Goal: Task Accomplishment & Management: Complete application form

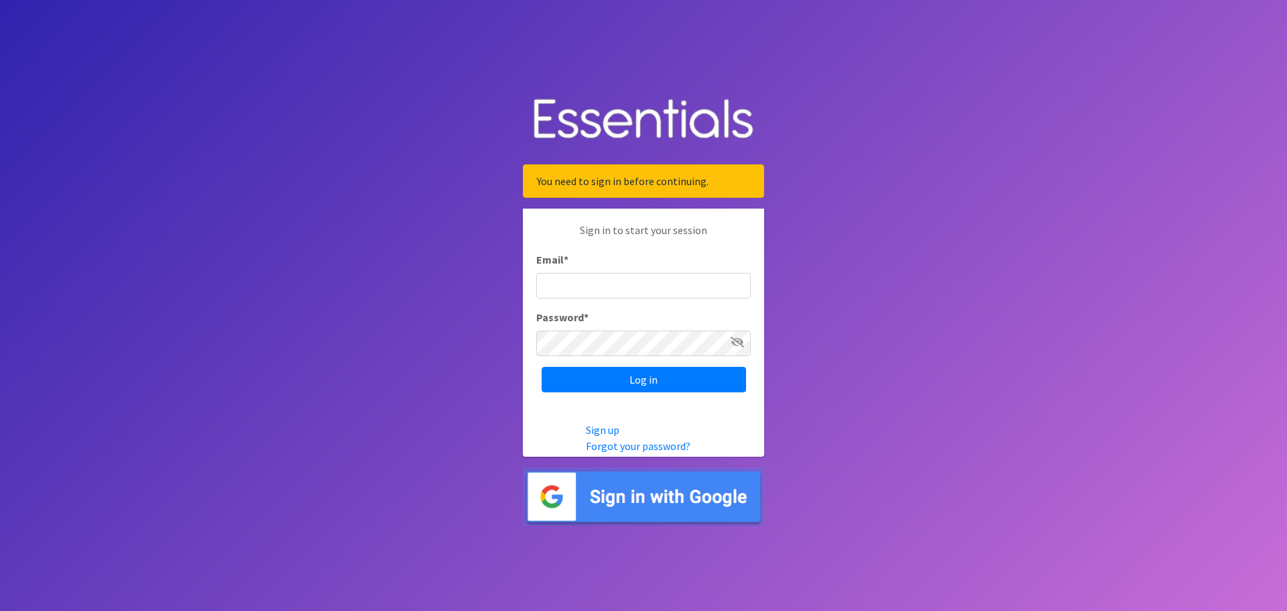
click at [605, 288] on input "Email *" at bounding box center [643, 285] width 214 height 25
type input "[PERSON_NAME][EMAIL_ADDRESS][PERSON_NAME][DOMAIN_NAME]"
click at [663, 379] on input "Log in" at bounding box center [644, 379] width 204 height 25
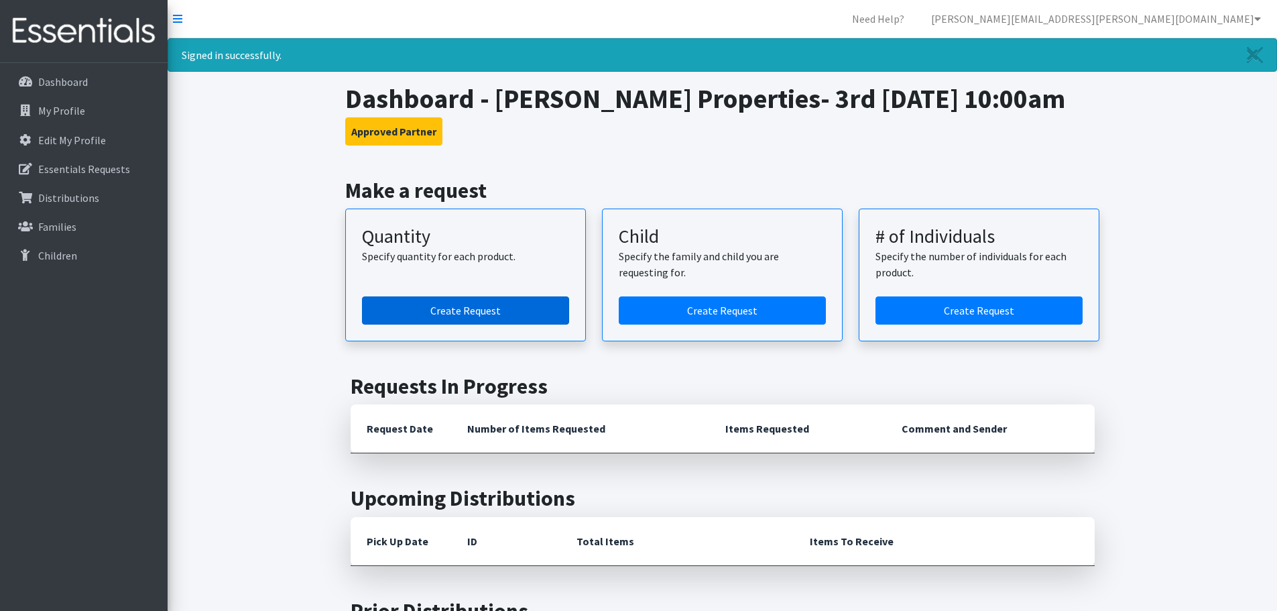
click at [458, 308] on link "Create Request" at bounding box center [465, 310] width 207 height 28
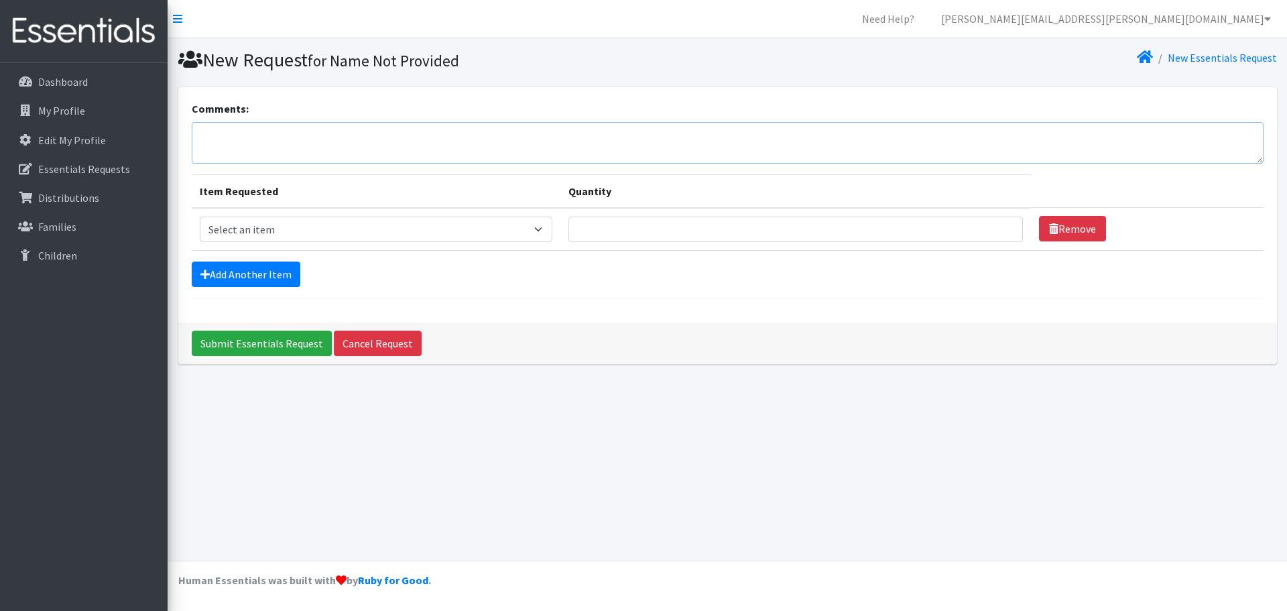
click at [202, 129] on textarea "Comments:" at bounding box center [728, 143] width 1072 height 42
type textarea "O"
type textarea "Request for October."
click at [546, 229] on select "Select an item Kids (Newborn) Kids (Size 1) Kids (Size 2) Kids (Size 3) Kids (S…" at bounding box center [376, 228] width 353 height 25
select select "3400"
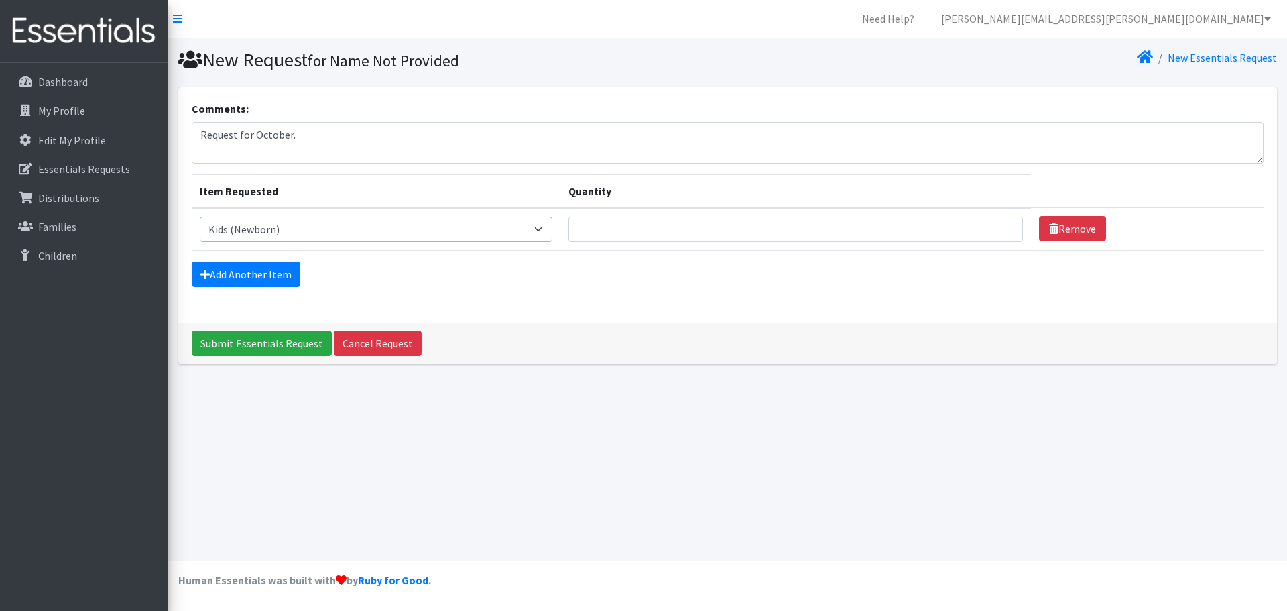
click at [200, 216] on select "Select an item Kids (Newborn) Kids (Size 1) Kids (Size 2) Kids (Size 3) Kids (S…" at bounding box center [376, 228] width 353 height 25
click at [996, 234] on input "1" at bounding box center [795, 228] width 454 height 25
click at [995, 225] on input "2" at bounding box center [795, 228] width 454 height 25
click at [995, 225] on input "3" at bounding box center [795, 228] width 454 height 25
click at [995, 225] on input "4" at bounding box center [795, 228] width 454 height 25
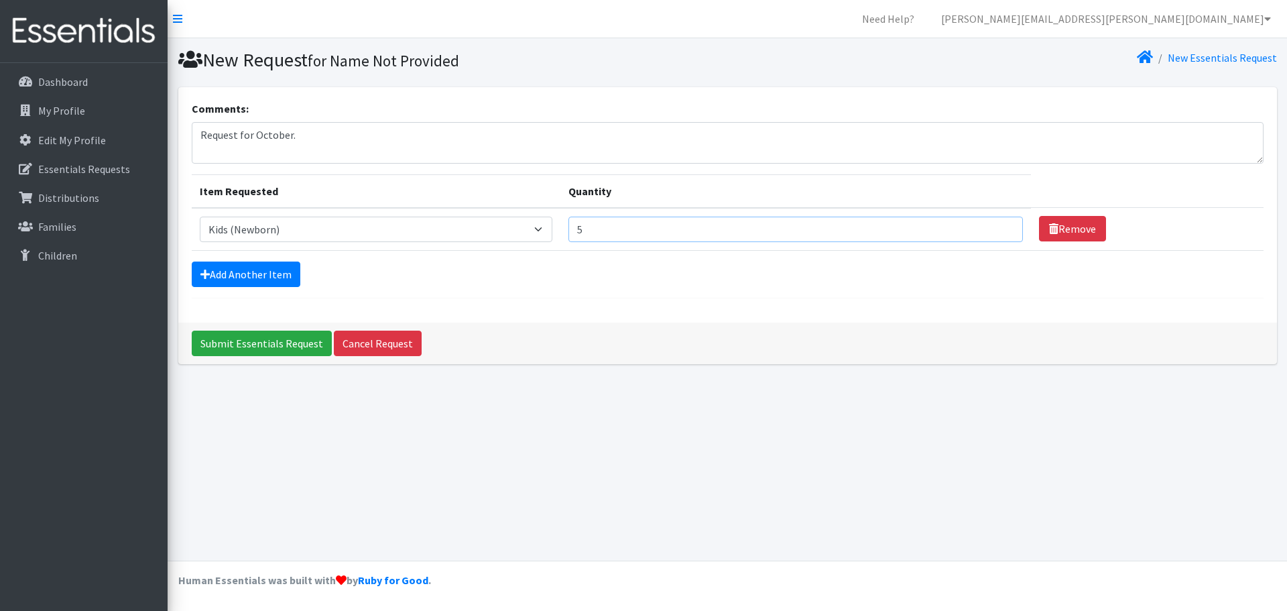
click at [995, 225] on input "5" at bounding box center [795, 228] width 454 height 25
click at [995, 225] on input "6" at bounding box center [795, 228] width 454 height 25
click at [995, 225] on input "7" at bounding box center [795, 228] width 454 height 25
click at [995, 234] on input "6" at bounding box center [795, 228] width 454 height 25
click at [995, 234] on input "5" at bounding box center [795, 228] width 454 height 25
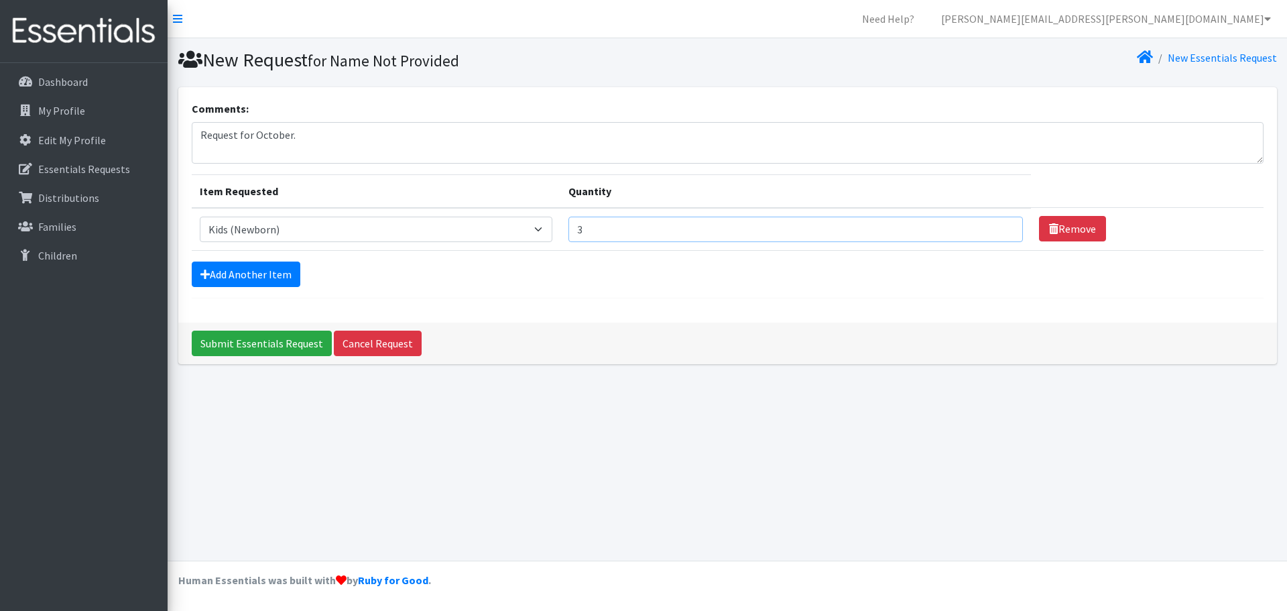
click at [995, 234] on input "3" at bounding box center [795, 228] width 454 height 25
click at [995, 234] on input "2" at bounding box center [795, 228] width 454 height 25
click at [995, 234] on input "1" at bounding box center [795, 228] width 454 height 25
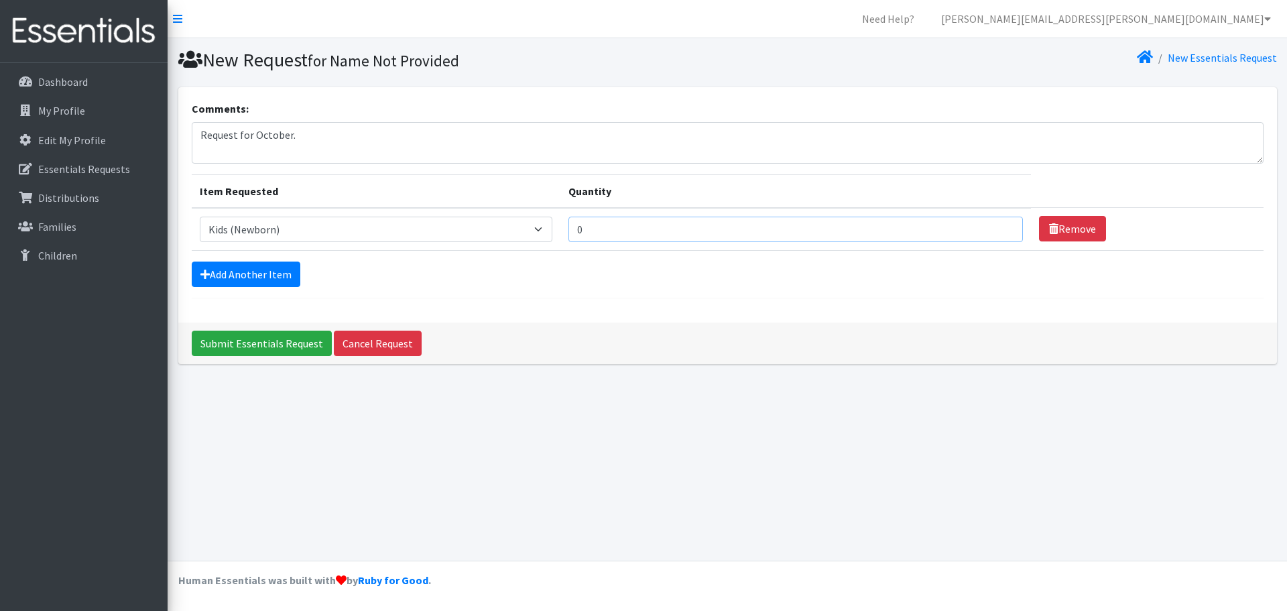
type input "0"
click at [545, 230] on select "Select an item Kids (Newborn) Kids (Size 1) Kids (Size 2) Kids (Size 3) Kids (S…" at bounding box center [376, 228] width 353 height 25
click at [200, 216] on select "Select an item Kids (Newborn) Kids (Size 1) Kids (Size 2) Kids (Size 3) Kids (S…" at bounding box center [376, 228] width 353 height 25
click at [543, 229] on select "Select an item Kids (Newborn) Kids (Size 1) Kids (Size 2) Kids (Size 3) Kids (S…" at bounding box center [376, 228] width 353 height 25
select select "3393"
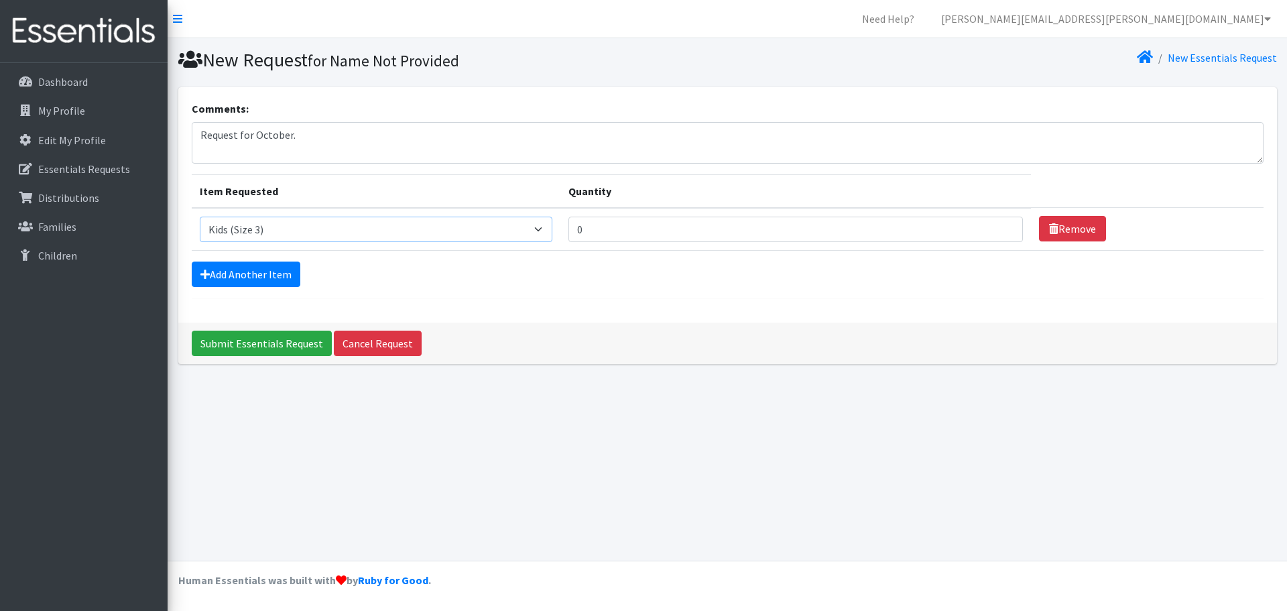
click at [200, 216] on select "Select an item Kids (Newborn) Kids (Size 1) Kids (Size 2) Kids (Size 3) Kids (S…" at bounding box center [376, 228] width 353 height 25
click at [995, 225] on input "2" at bounding box center [795, 228] width 454 height 25
click at [995, 225] on input "3" at bounding box center [795, 228] width 454 height 25
click at [995, 225] on input "4" at bounding box center [795, 228] width 454 height 25
click at [995, 225] on input "5" at bounding box center [795, 228] width 454 height 25
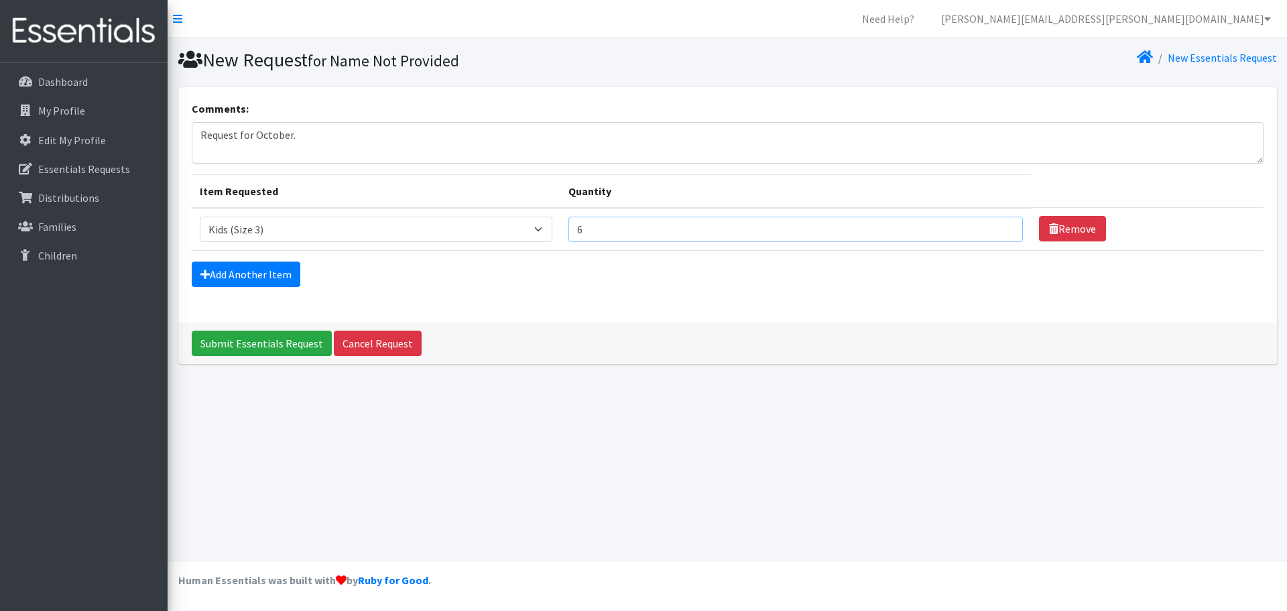
click at [995, 225] on input "6" at bounding box center [795, 228] width 454 height 25
click at [995, 225] on input "7" at bounding box center [795, 228] width 454 height 25
click at [995, 225] on input "8" at bounding box center [795, 228] width 454 height 25
click at [995, 225] on input "9" at bounding box center [795, 228] width 454 height 25
click at [996, 232] on input "8" at bounding box center [795, 228] width 454 height 25
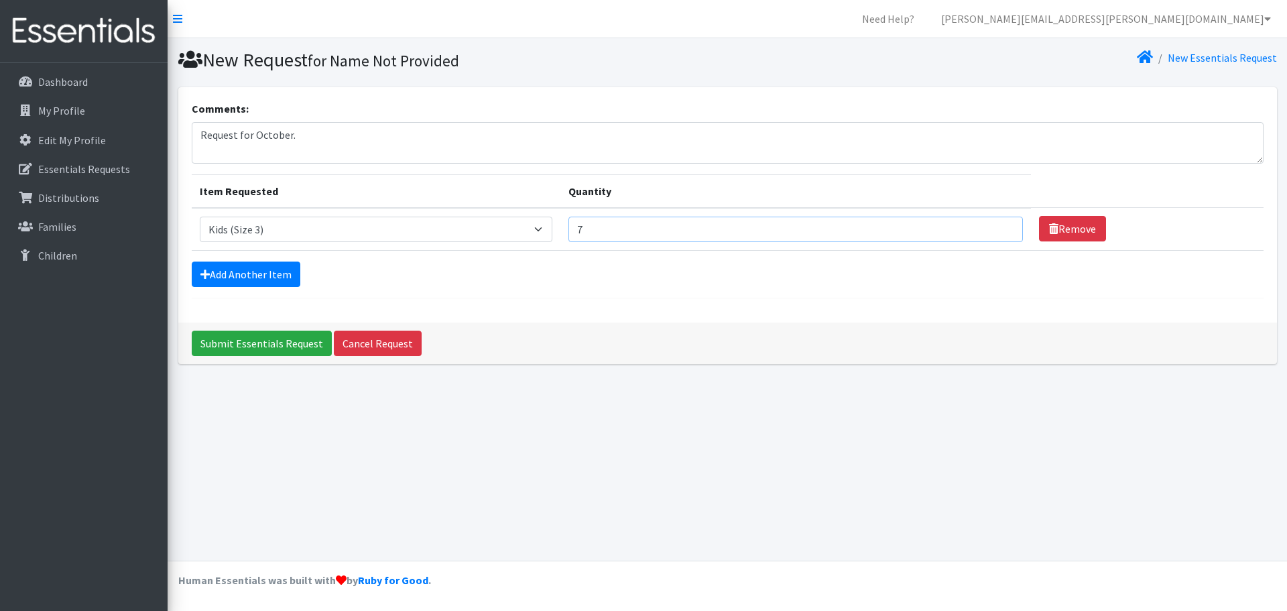
click at [996, 232] on input "7" at bounding box center [795, 228] width 454 height 25
click at [995, 225] on input "8" at bounding box center [795, 228] width 454 height 25
click at [995, 225] on input "9" at bounding box center [795, 228] width 454 height 25
type input "10"
click at [995, 225] on input "10" at bounding box center [795, 228] width 454 height 25
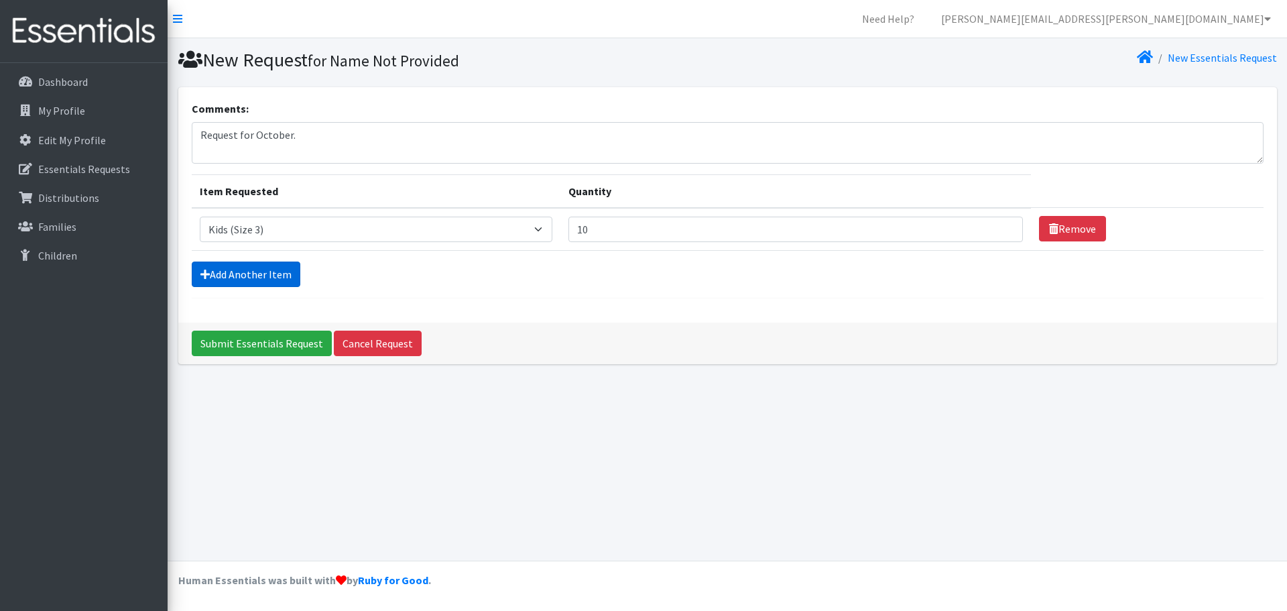
click at [237, 272] on link "Add Another Item" at bounding box center [246, 273] width 109 height 25
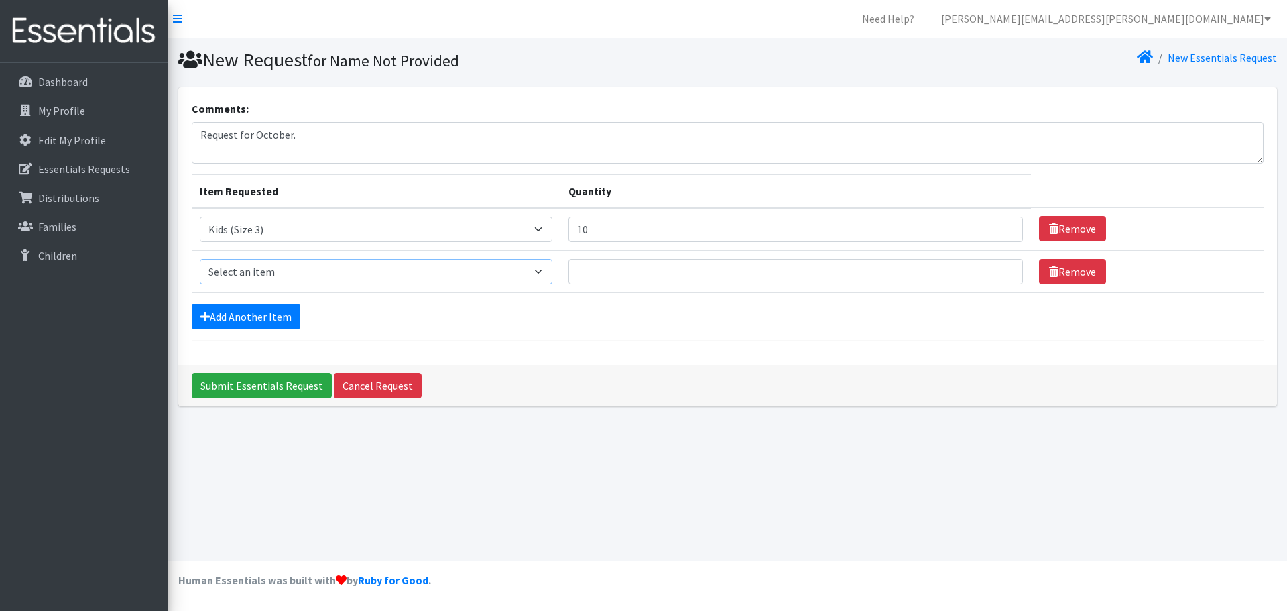
click at [545, 269] on select "Select an item Kids (Newborn) Kids (Size 1) Kids (Size 2) Kids (Size 3) Kids (S…" at bounding box center [376, 271] width 353 height 25
select select "3394"
click at [200, 259] on select "Select an item Kids (Newborn) Kids (Size 1) Kids (Size 2) Kids (Size 3) Kids (S…" at bounding box center [376, 271] width 353 height 25
click at [997, 274] on input "1" at bounding box center [795, 271] width 454 height 25
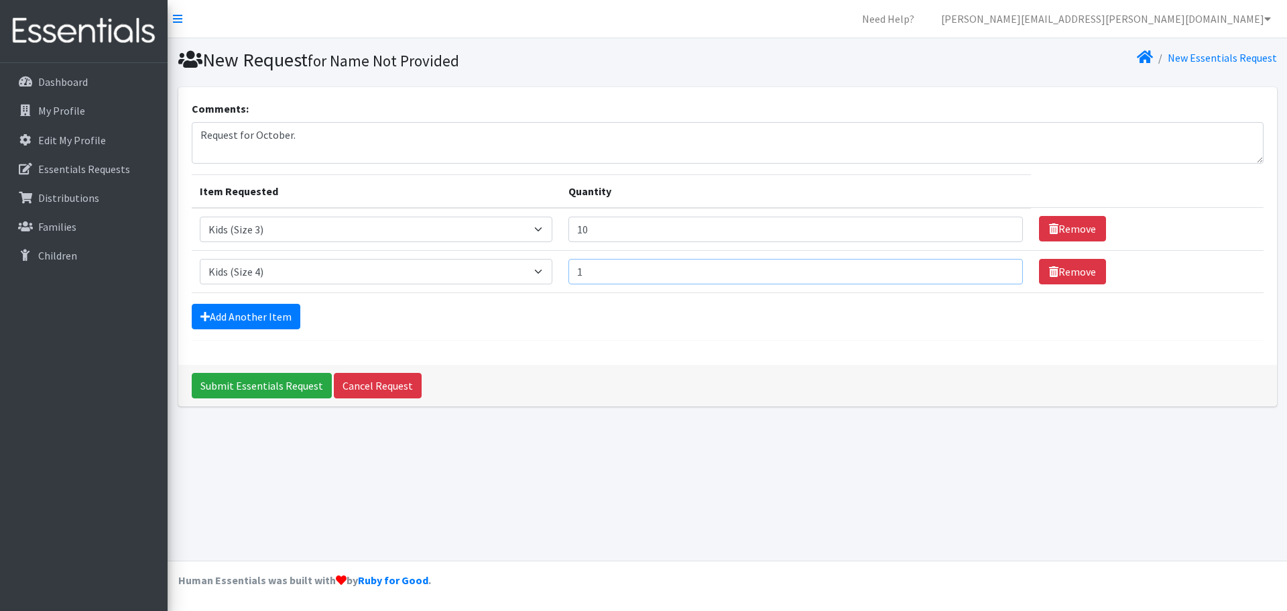
click at [997, 274] on input "1" at bounding box center [795, 271] width 454 height 25
click at [996, 274] on input "1" at bounding box center [795, 271] width 454 height 25
click at [995, 274] on input "1" at bounding box center [795, 271] width 454 height 25
click at [995, 267] on input "2" at bounding box center [795, 271] width 454 height 25
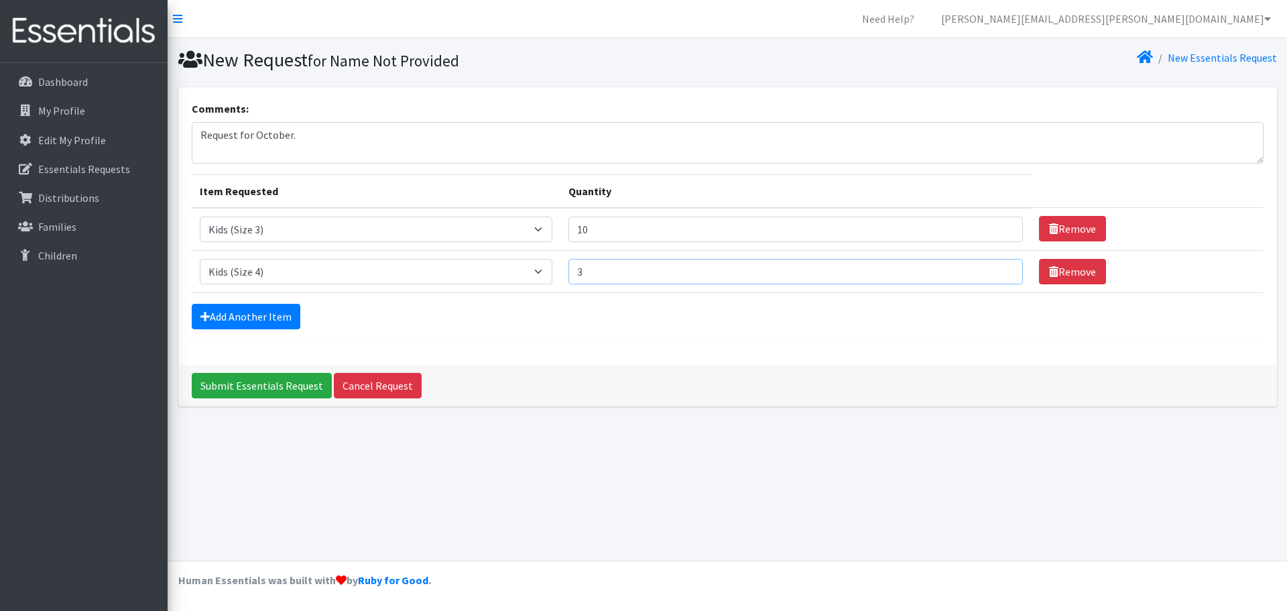
click at [995, 267] on input "3" at bounding box center [795, 271] width 454 height 25
click at [995, 267] on input "4" at bounding box center [795, 271] width 454 height 25
click at [995, 267] on input "5" at bounding box center [795, 271] width 454 height 25
click at [995, 267] on input "6" at bounding box center [795, 271] width 454 height 25
click at [995, 267] on input "7" at bounding box center [795, 271] width 454 height 25
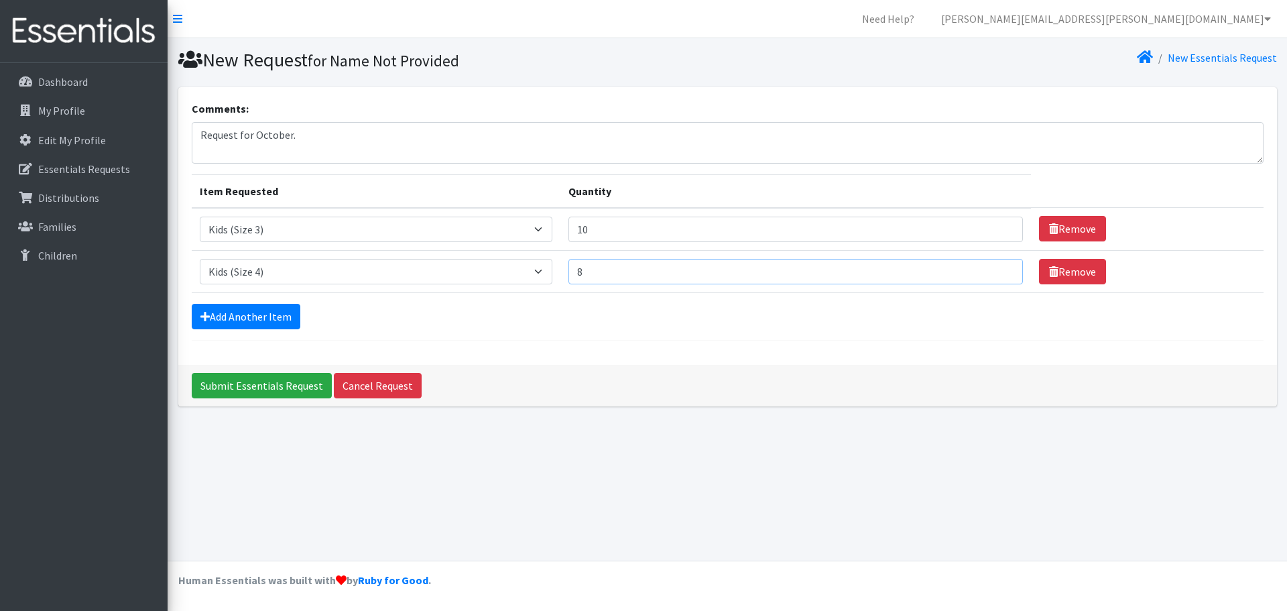
click at [995, 267] on input "8" at bounding box center [795, 271] width 454 height 25
click at [995, 267] on input "9" at bounding box center [795, 271] width 454 height 25
click at [995, 267] on input "10" at bounding box center [795, 271] width 454 height 25
click at [995, 267] on input "11" at bounding box center [795, 271] width 454 height 25
type input "10"
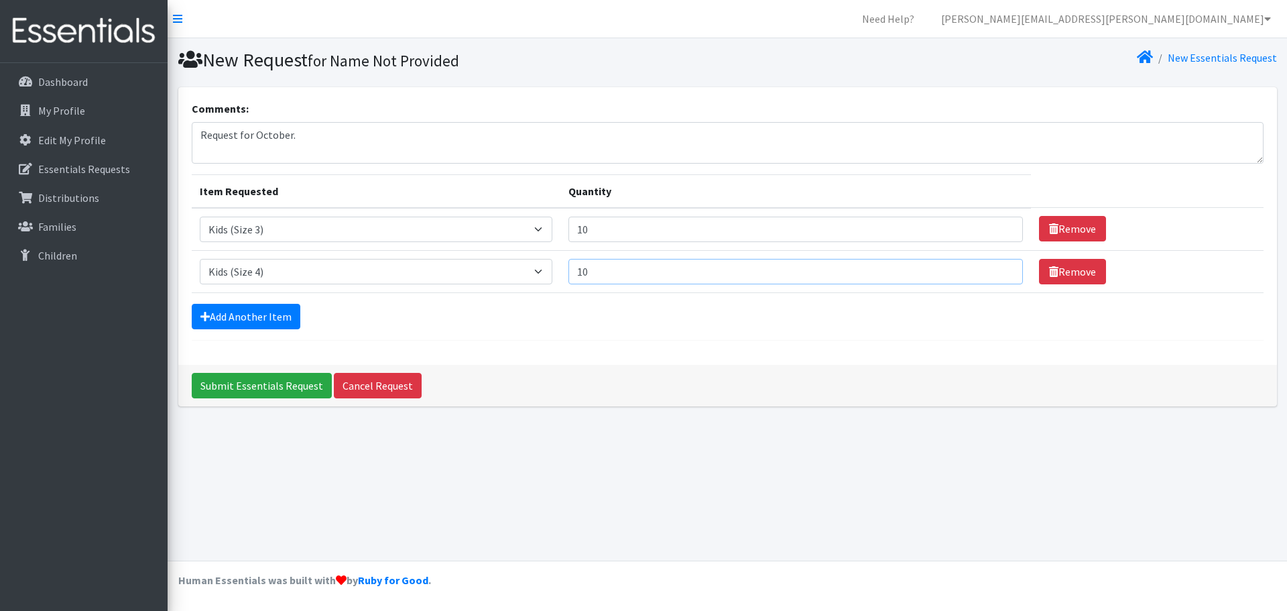
click at [996, 277] on input "10" at bounding box center [795, 271] width 454 height 25
click at [255, 315] on link "Add Another Item" at bounding box center [246, 316] width 109 height 25
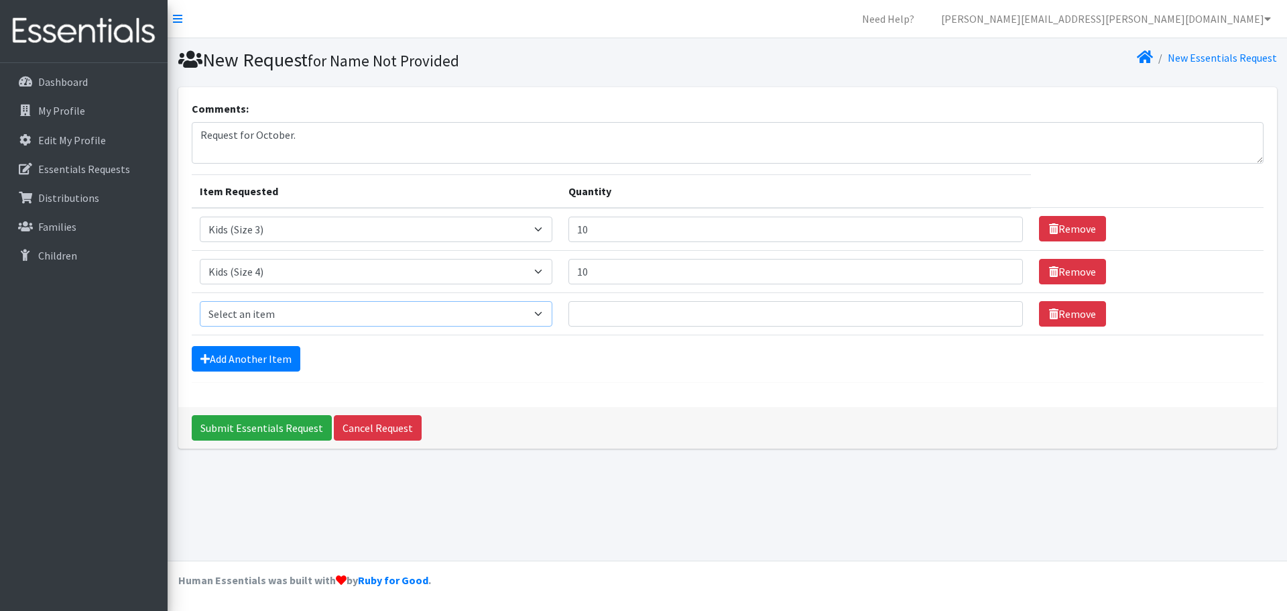
click at [546, 314] on select "Select an item Kids (Newborn) Kids (Size 1) Kids (Size 2) Kids (Size 3) Kids (S…" at bounding box center [376, 313] width 353 height 25
select select "3407"
click at [200, 301] on select "Select an item Kids (Newborn) Kids (Size 1) Kids (Size 2) Kids (Size 3) Kids (S…" at bounding box center [376, 313] width 353 height 25
click at [996, 310] on input "1" at bounding box center [795, 313] width 454 height 25
click at [996, 310] on input "2" at bounding box center [795, 313] width 454 height 25
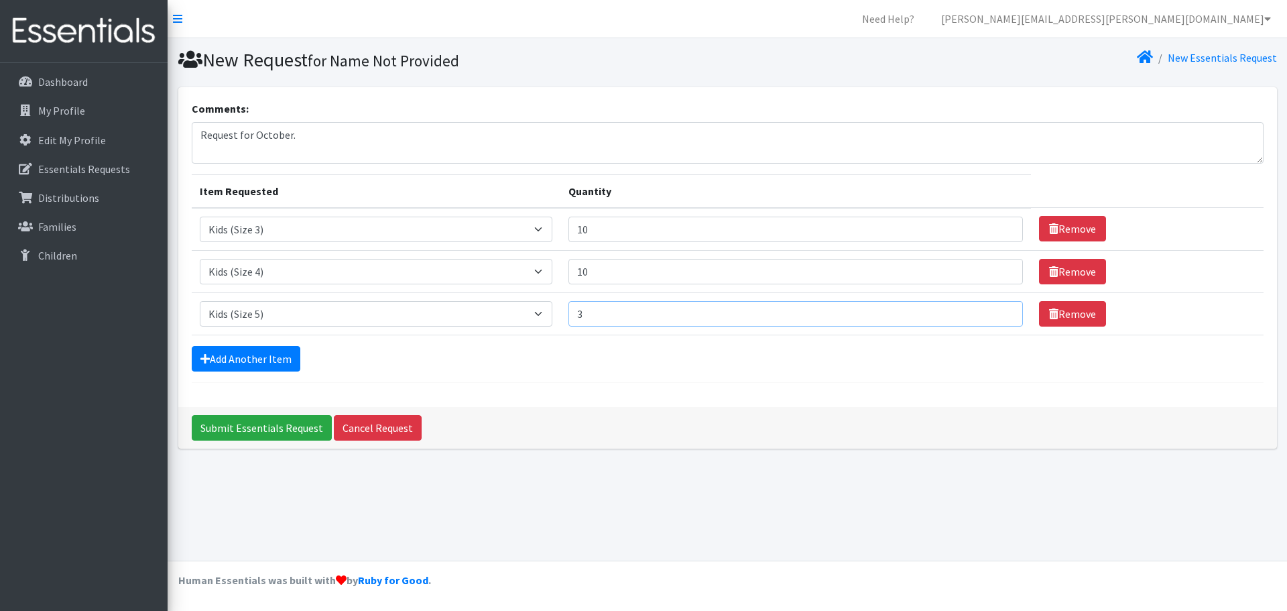
click at [996, 310] on input "3" at bounding box center [795, 313] width 454 height 25
click at [995, 310] on input "4" at bounding box center [795, 313] width 454 height 25
click at [995, 310] on input "5" at bounding box center [795, 313] width 454 height 25
click at [995, 310] on input "6" at bounding box center [795, 313] width 454 height 25
click at [995, 310] on input "7" at bounding box center [795, 313] width 454 height 25
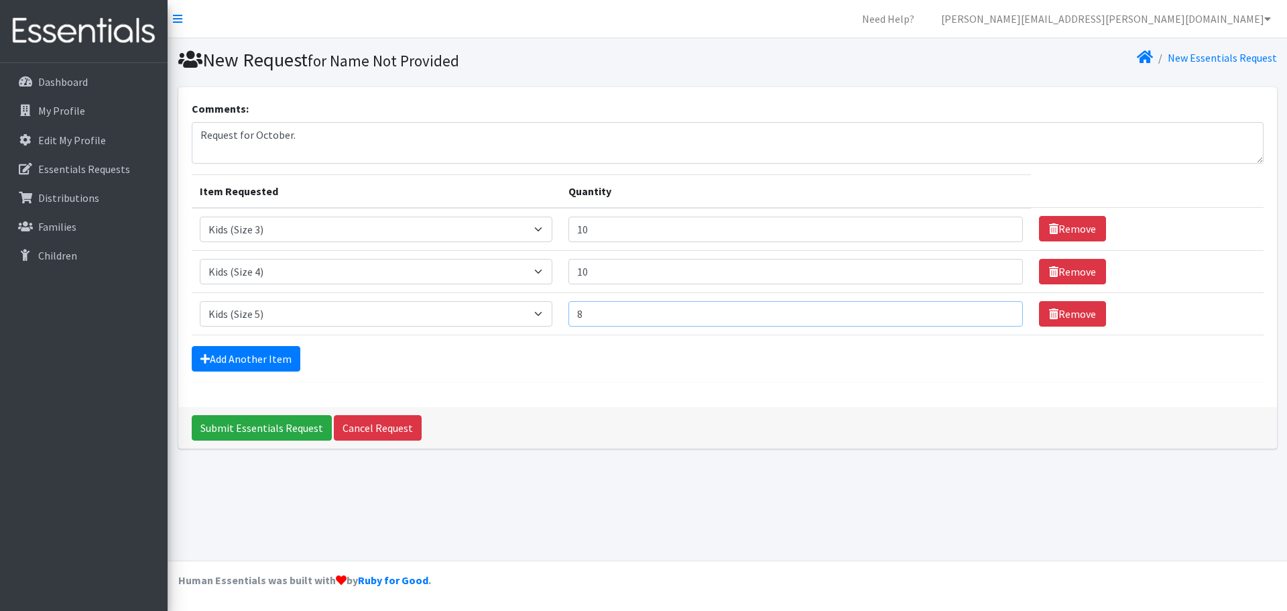
click at [995, 310] on input "8" at bounding box center [795, 313] width 454 height 25
click at [995, 310] on input "9" at bounding box center [795, 313] width 454 height 25
click at [995, 310] on input "10" at bounding box center [795, 313] width 454 height 25
click at [995, 310] on input "11" at bounding box center [795, 313] width 454 height 25
type input "10"
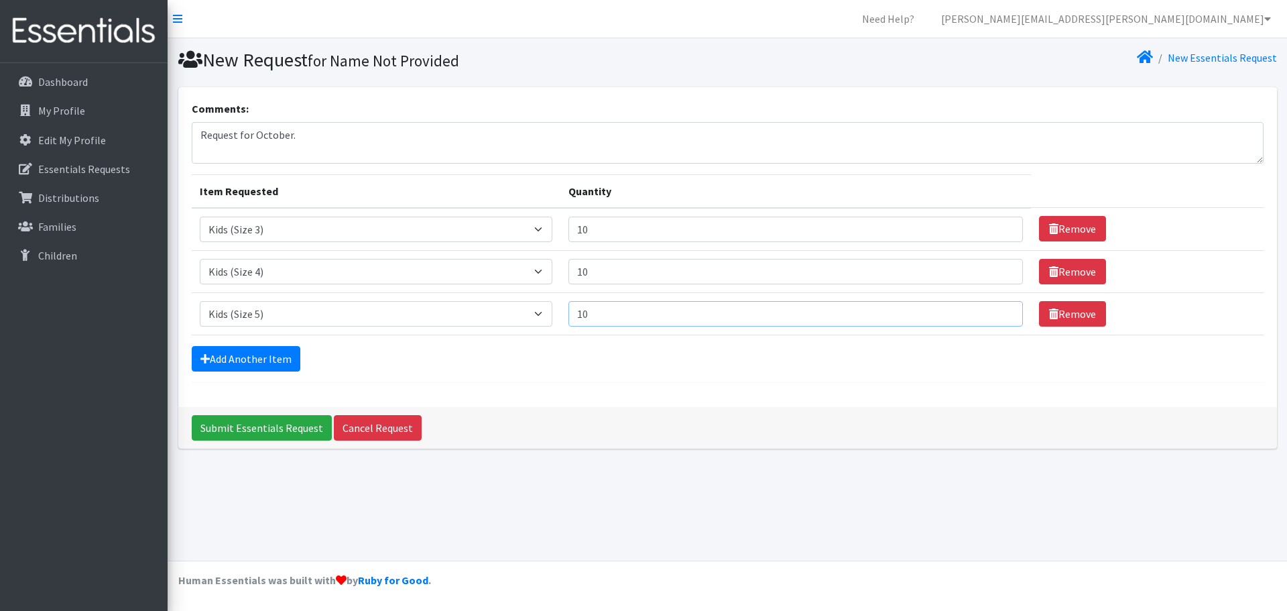
click at [995, 318] on input "10" at bounding box center [795, 313] width 454 height 25
click at [256, 355] on link "Add Another Item" at bounding box center [246, 358] width 109 height 25
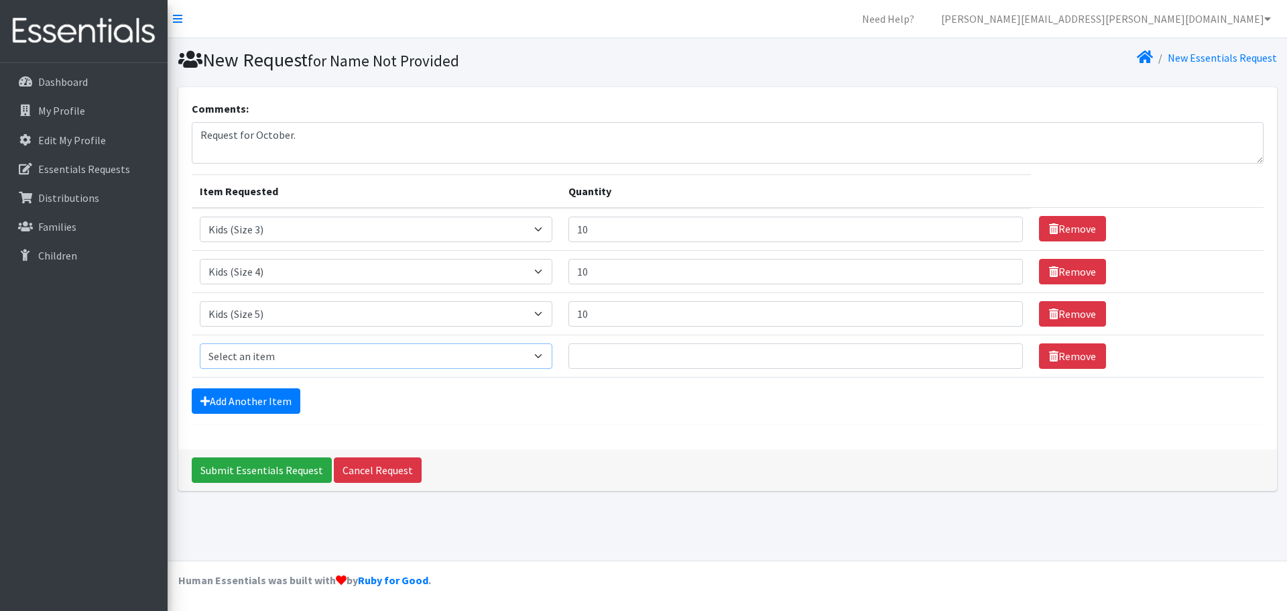
click at [546, 357] on select "Select an item Kids (Newborn) Kids (Size 1) Kids (Size 2) Kids (Size 3) Kids (S…" at bounding box center [376, 355] width 353 height 25
select select "3419"
click at [200, 343] on select "Select an item Kids (Newborn) Kids (Size 1) Kids (Size 2) Kids (Size 3) Kids (S…" at bounding box center [376, 355] width 353 height 25
click at [995, 361] on input "1" at bounding box center [795, 355] width 454 height 25
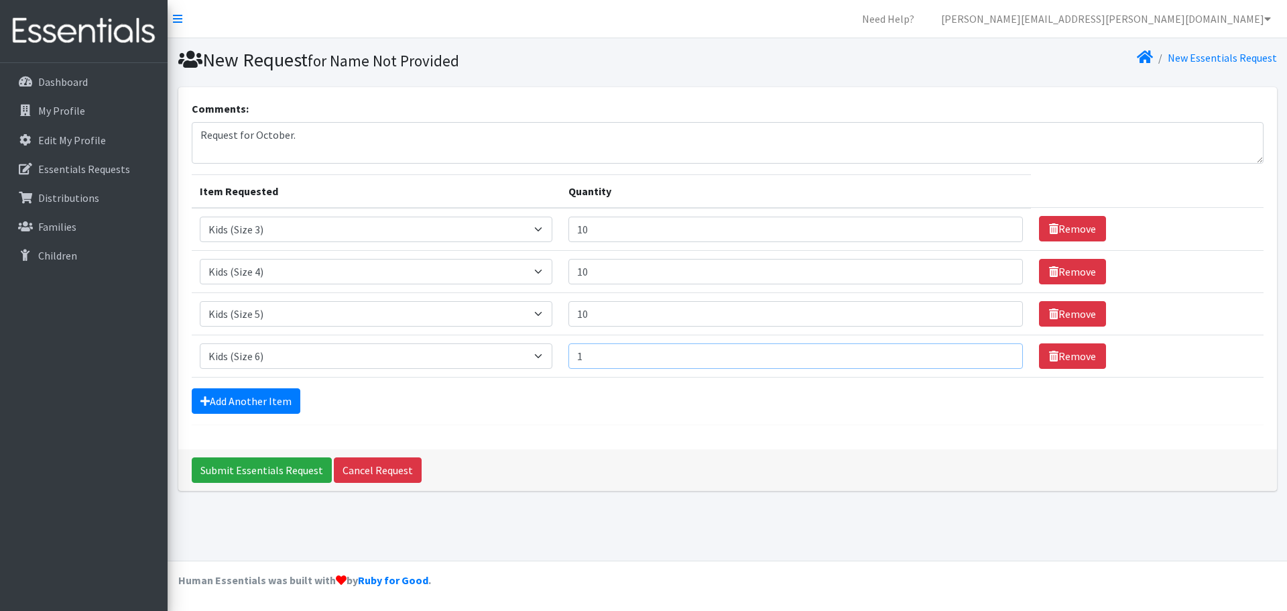
click at [995, 361] on input "1" at bounding box center [795, 355] width 454 height 25
click at [997, 353] on input "2" at bounding box center [795, 355] width 454 height 25
click at [997, 353] on input "3" at bounding box center [795, 355] width 454 height 25
click at [997, 353] on input "4" at bounding box center [795, 355] width 454 height 25
click at [997, 353] on input "5" at bounding box center [795, 355] width 454 height 25
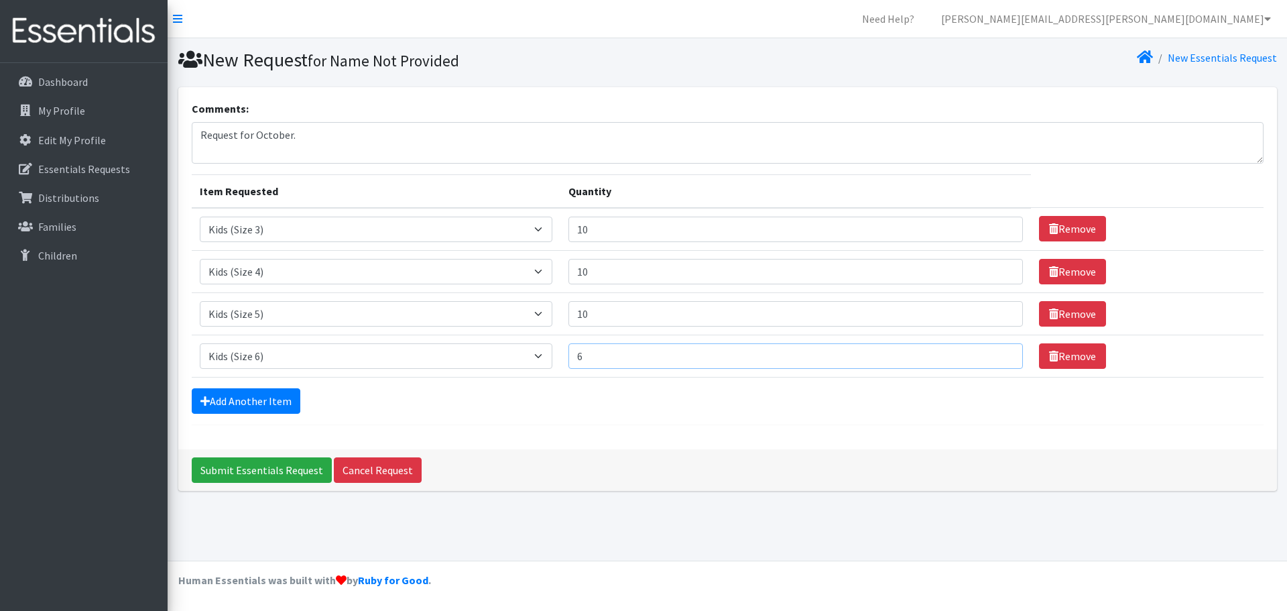
click at [997, 353] on input "6" at bounding box center [795, 355] width 454 height 25
click at [997, 353] on input "7" at bounding box center [795, 355] width 454 height 25
click at [997, 353] on input "8" at bounding box center [795, 355] width 454 height 25
click at [997, 353] on input "9" at bounding box center [795, 355] width 454 height 25
type input "10"
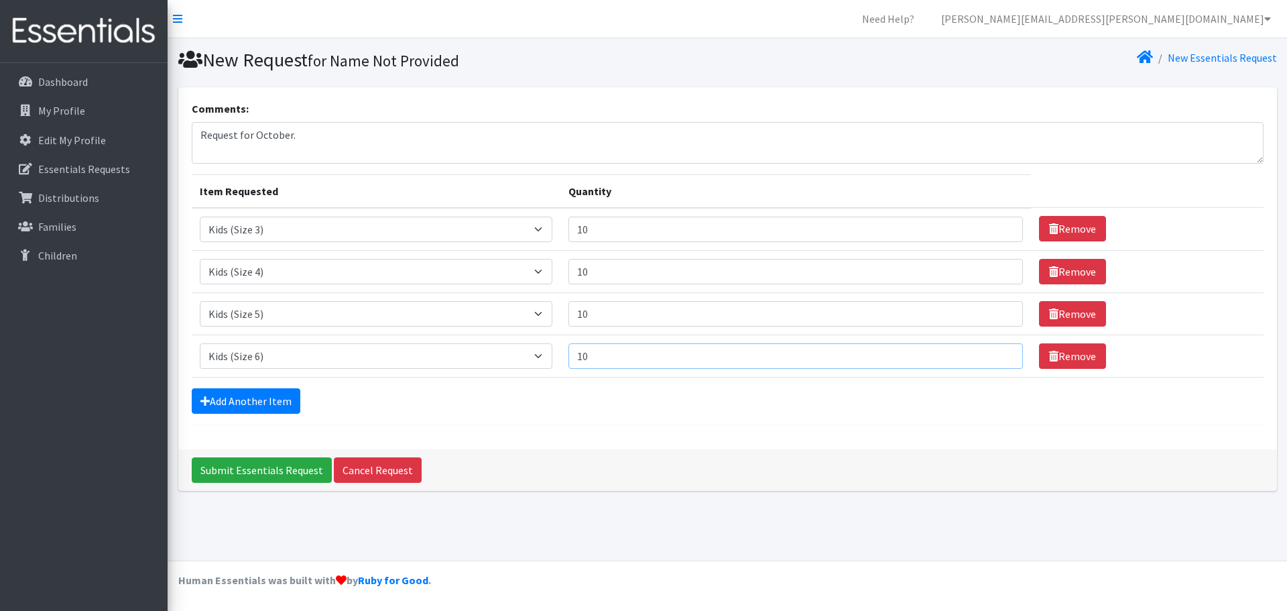
click at [997, 353] on input "10" at bounding box center [795, 355] width 454 height 25
click at [251, 399] on link "Add Another Item" at bounding box center [246, 400] width 109 height 25
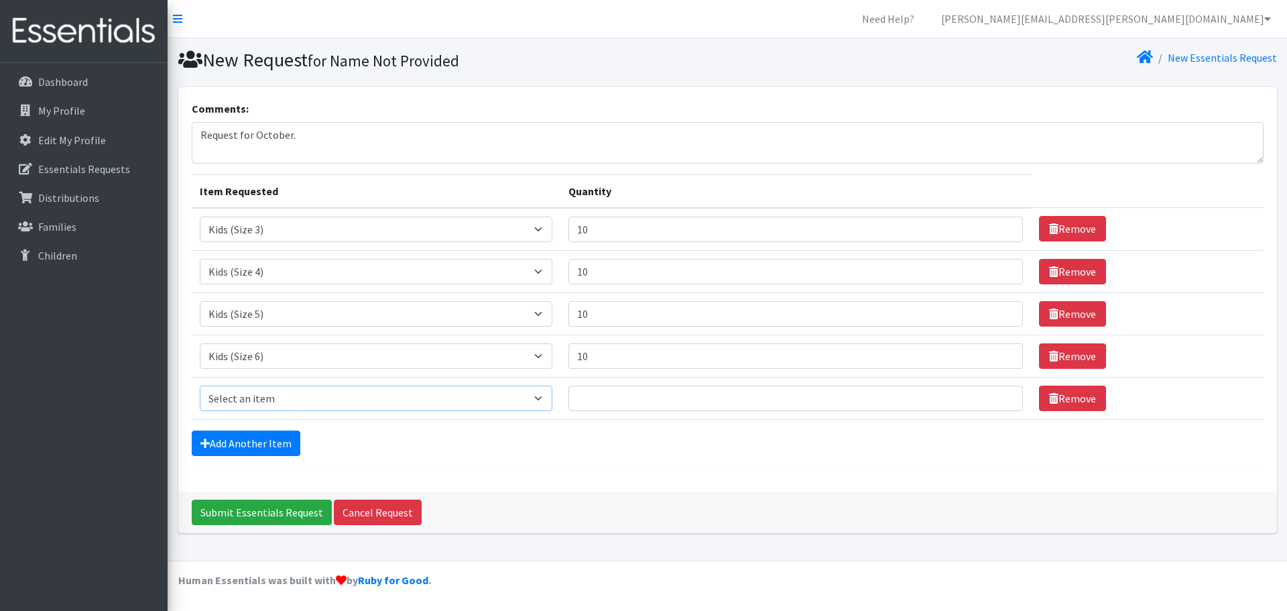
click at [545, 398] on select "Select an item Kids (Newborn) Kids (Size 1) Kids (Size 2) Kids (Size 3) Kids (S…" at bounding box center [376, 397] width 353 height 25
select select "3415"
click at [200, 385] on select "Select an item Kids (Newborn) Kids (Size 1) Kids (Size 2) Kids (Size 3) Kids (S…" at bounding box center [376, 397] width 353 height 25
click at [994, 393] on input "1" at bounding box center [795, 397] width 454 height 25
click at [994, 393] on input "2" at bounding box center [795, 397] width 454 height 25
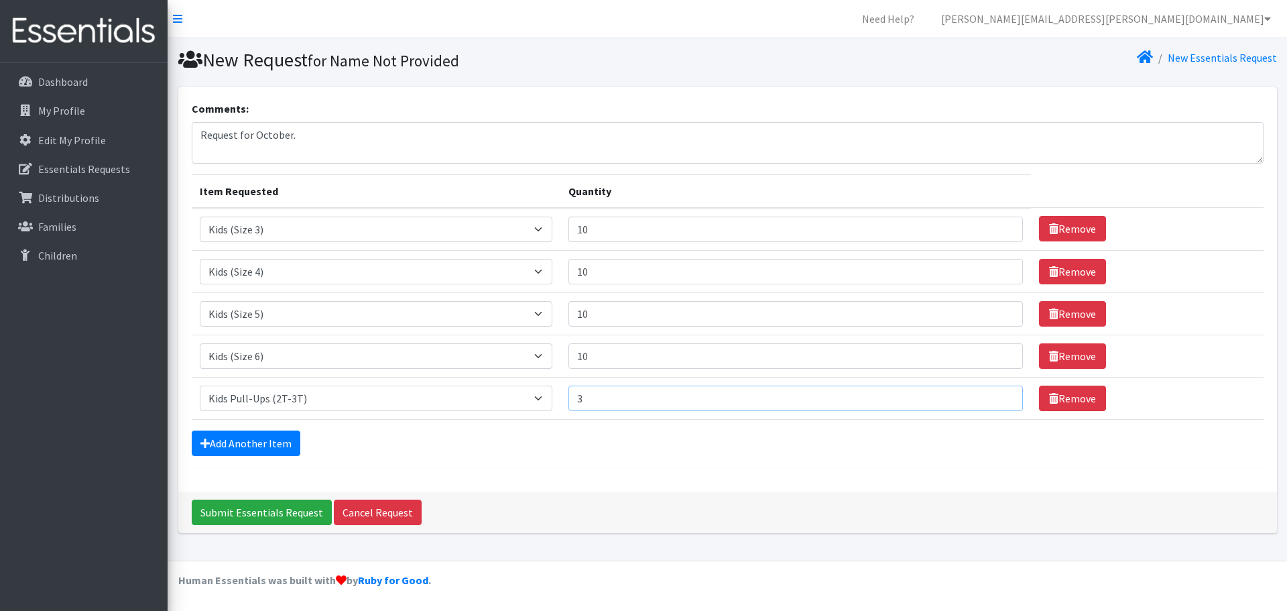
click at [994, 393] on input "3" at bounding box center [795, 397] width 454 height 25
click at [996, 394] on input "4" at bounding box center [795, 397] width 454 height 25
type input "5"
click at [994, 393] on input "5" at bounding box center [795, 397] width 454 height 25
click at [251, 444] on link "Add Another Item" at bounding box center [246, 442] width 109 height 25
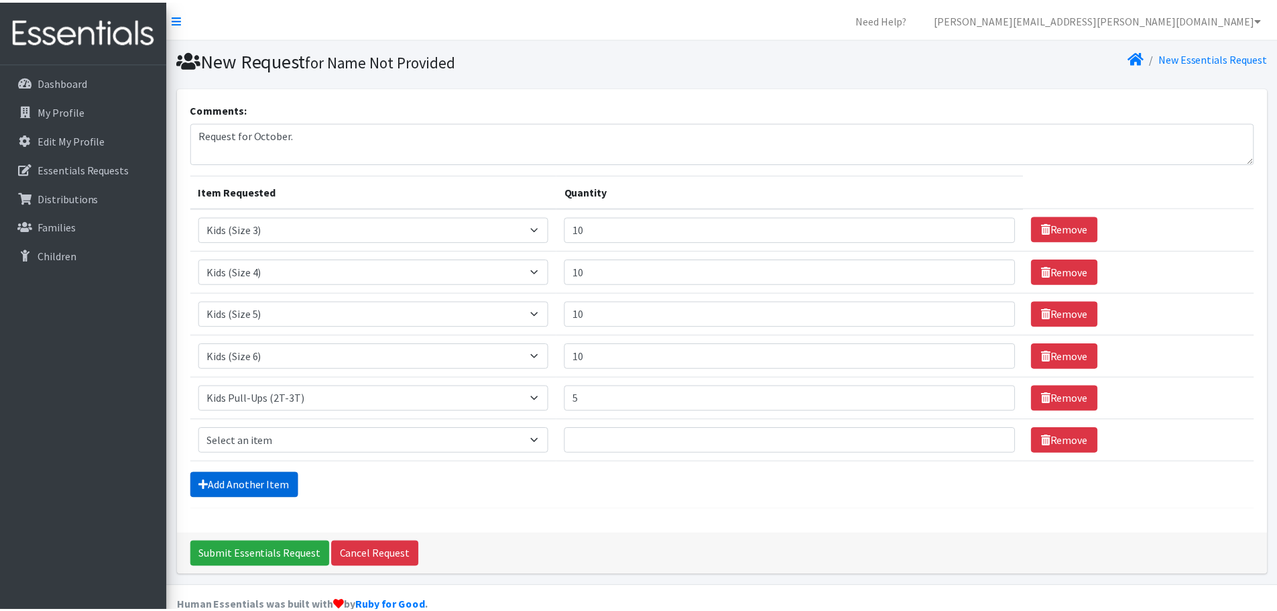
scroll to position [25, 0]
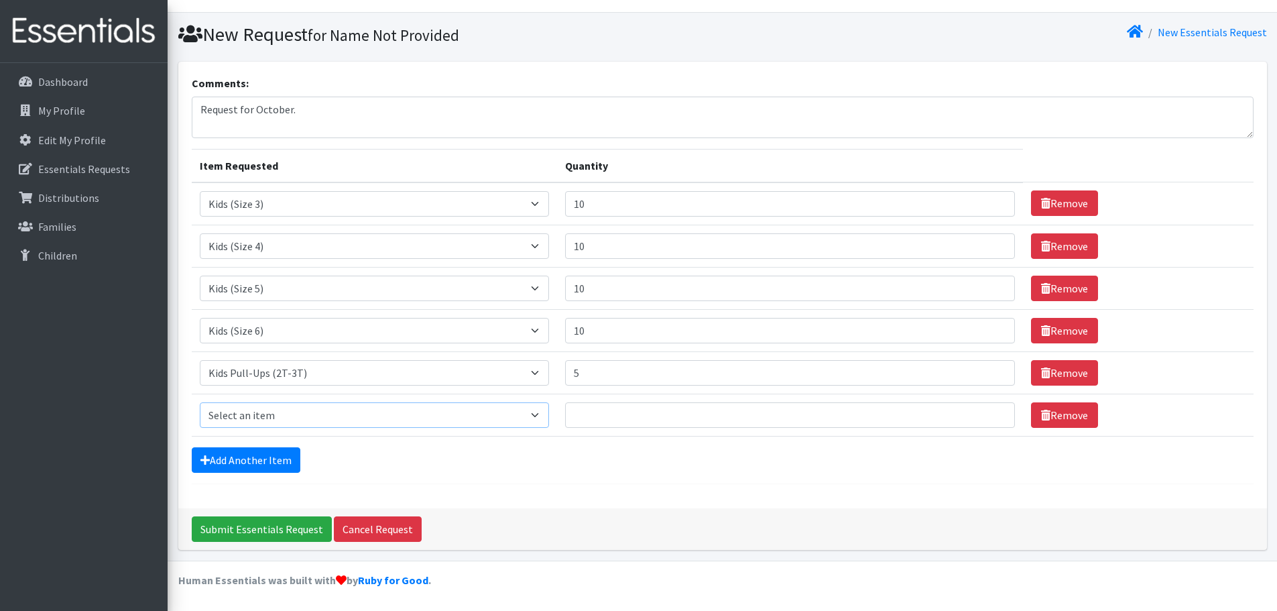
click at [542, 417] on select "Select an item Kids (Newborn) Kids (Size 1) Kids (Size 2) Kids (Size 3) Kids (S…" at bounding box center [375, 414] width 350 height 25
select select "3417"
click at [200, 402] on select "Select an item Kids (Newborn) Kids (Size 1) Kids (Size 2) Kids (Size 3) Kids (S…" at bounding box center [375, 414] width 350 height 25
click at [990, 409] on input "1" at bounding box center [790, 414] width 450 height 25
click at [990, 409] on input "2" at bounding box center [790, 414] width 450 height 25
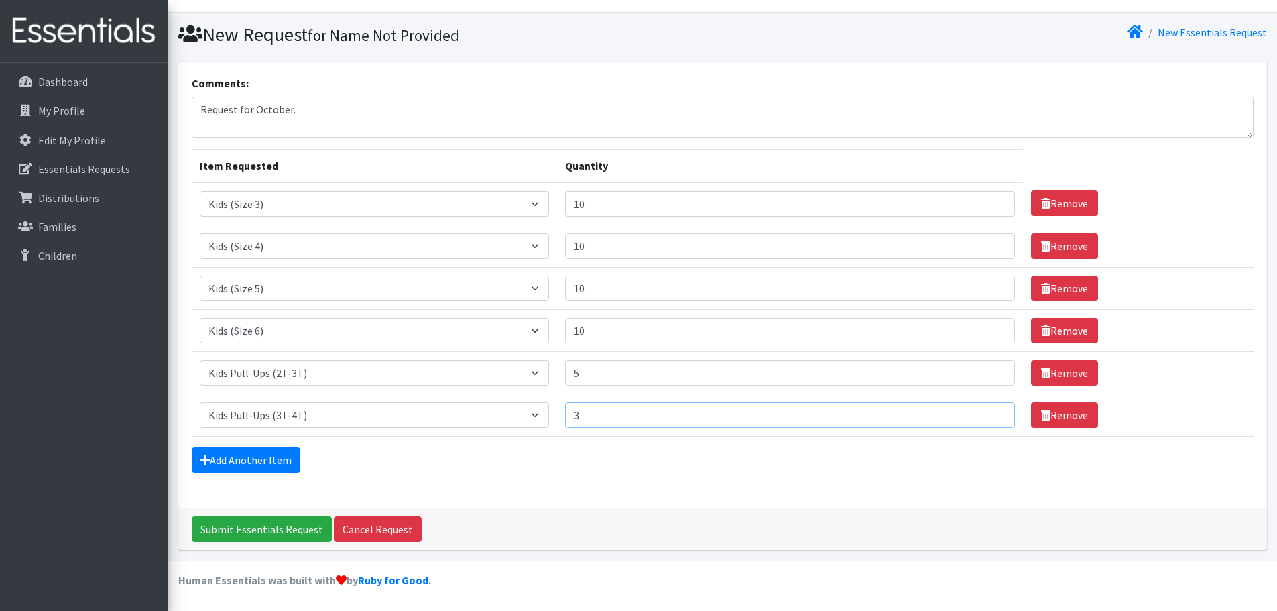
click at [990, 409] on input "3" at bounding box center [790, 414] width 450 height 25
type input "5"
click at [990, 409] on input "5" at bounding box center [790, 414] width 450 height 25
click at [239, 457] on link "Add Another Item" at bounding box center [246, 459] width 109 height 25
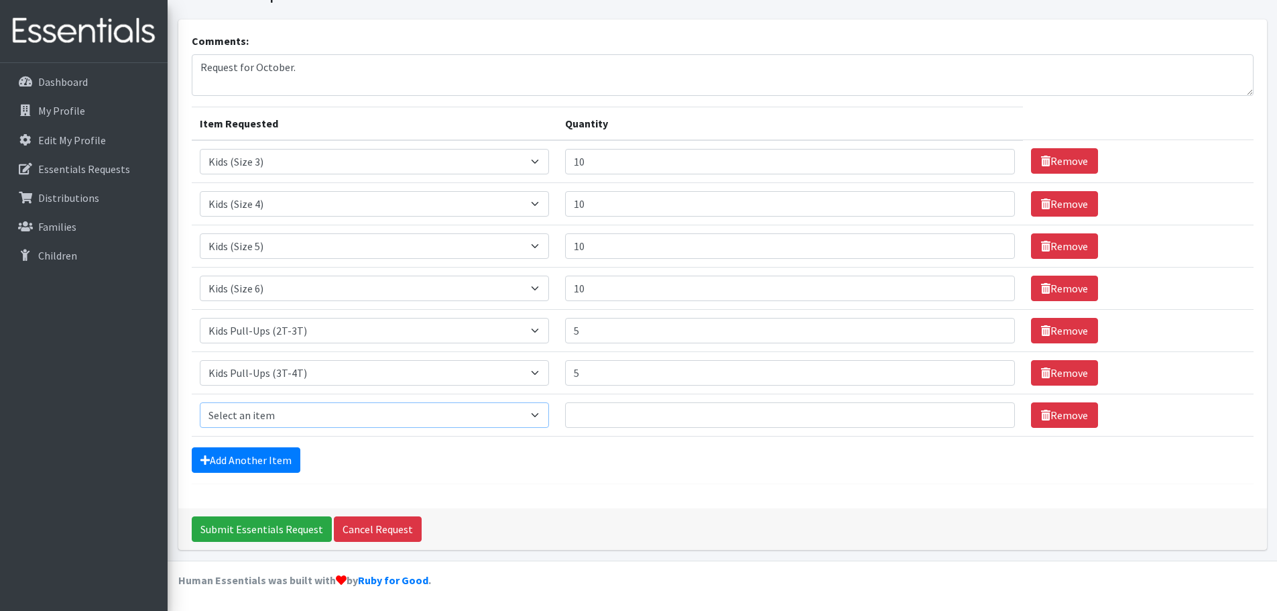
click at [539, 415] on select "Select an item Kids (Newborn) Kids (Size 1) Kids (Size 2) Kids (Size 3) Kids (S…" at bounding box center [375, 414] width 350 height 25
select select "3408"
click at [200, 402] on select "Select an item Kids (Newborn) Kids (Size 1) Kids (Size 2) Kids (Size 3) Kids (S…" at bounding box center [375, 414] width 350 height 25
click at [986, 411] on input "1" at bounding box center [790, 414] width 450 height 25
click at [984, 411] on input "2" at bounding box center [790, 414] width 450 height 25
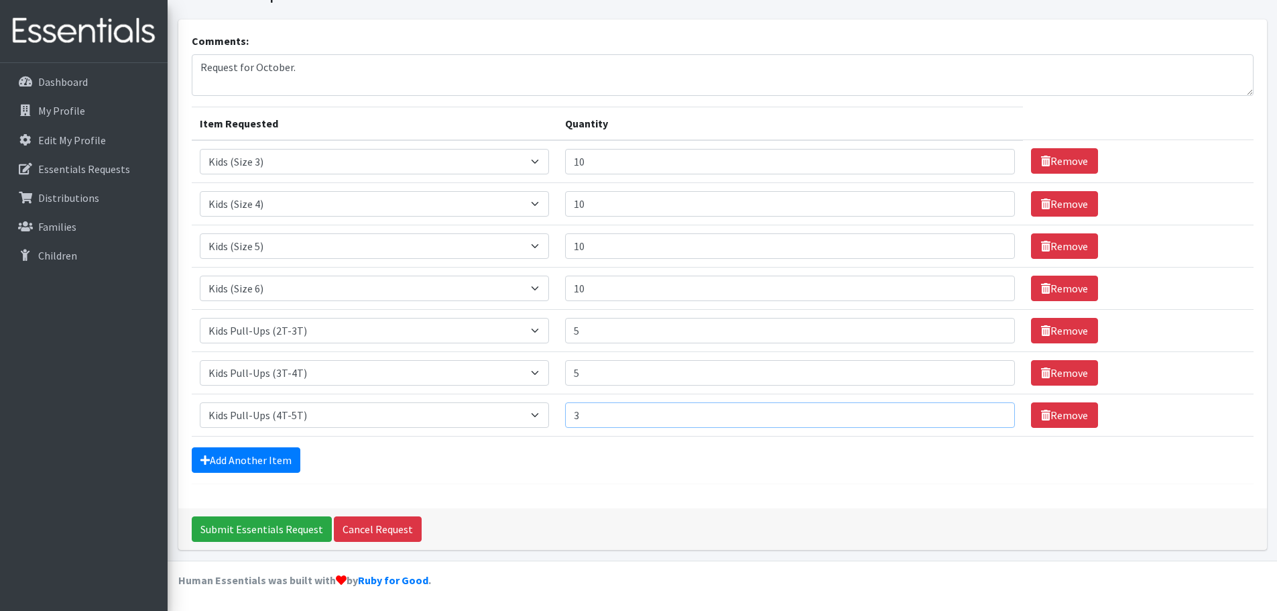
click at [984, 411] on input "3" at bounding box center [790, 414] width 450 height 25
click at [984, 411] on input "4" at bounding box center [790, 414] width 450 height 25
type input "5"
click at [984, 411] on input "5" at bounding box center [790, 414] width 450 height 25
click at [254, 457] on link "Add Another Item" at bounding box center [246, 459] width 109 height 25
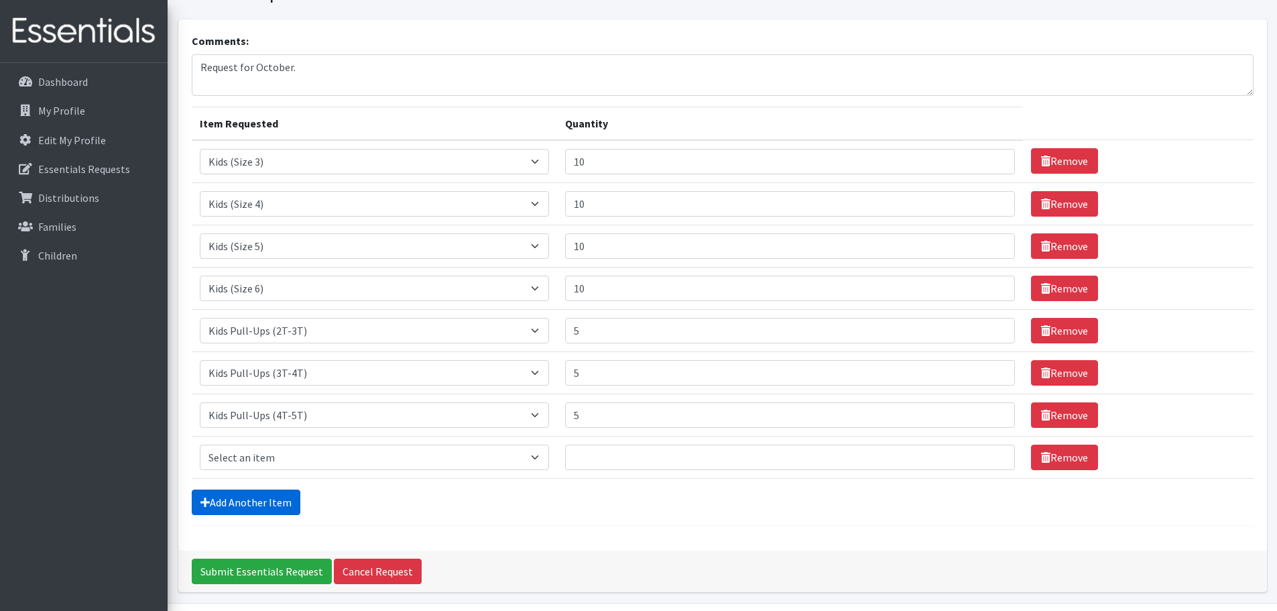
scroll to position [110, 0]
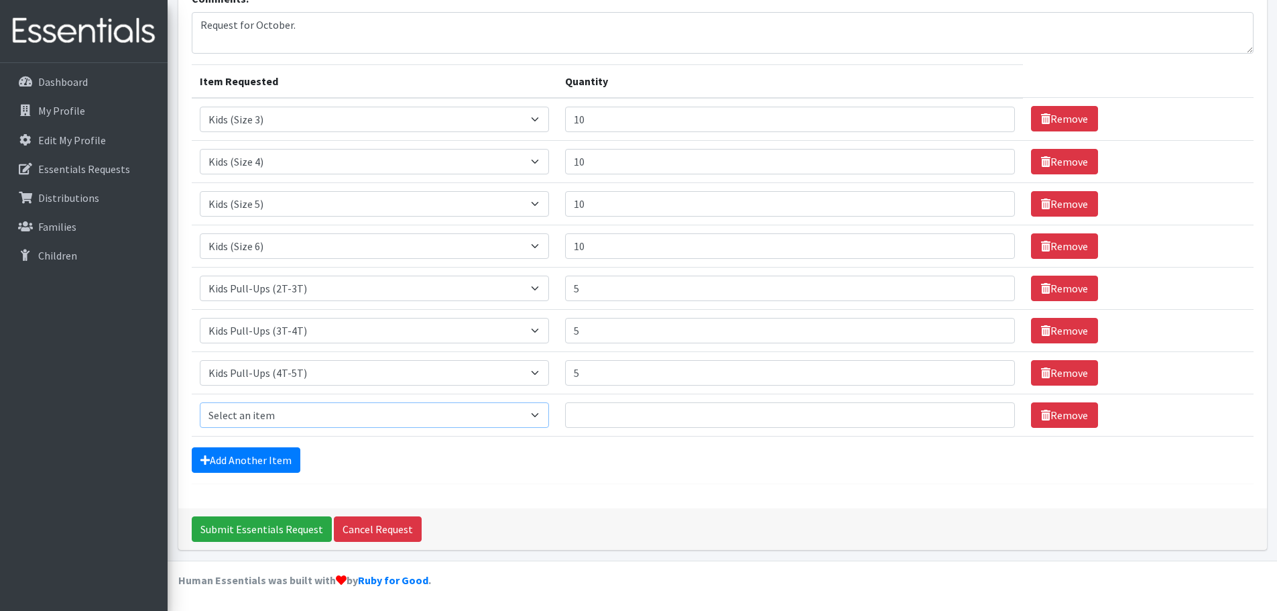
click at [543, 414] on select "Select an item Kids (Newborn) Kids (Size 1) Kids (Size 2) Kids (Size 3) Kids (S…" at bounding box center [375, 414] width 350 height 25
select select "3418"
click at [200, 402] on select "Select an item Kids (Newborn) Kids (Size 1) Kids (Size 2) Kids (Size 3) Kids (S…" at bounding box center [375, 414] width 350 height 25
click at [988, 411] on input "1" at bounding box center [790, 414] width 450 height 25
click at [988, 411] on input "2" at bounding box center [790, 414] width 450 height 25
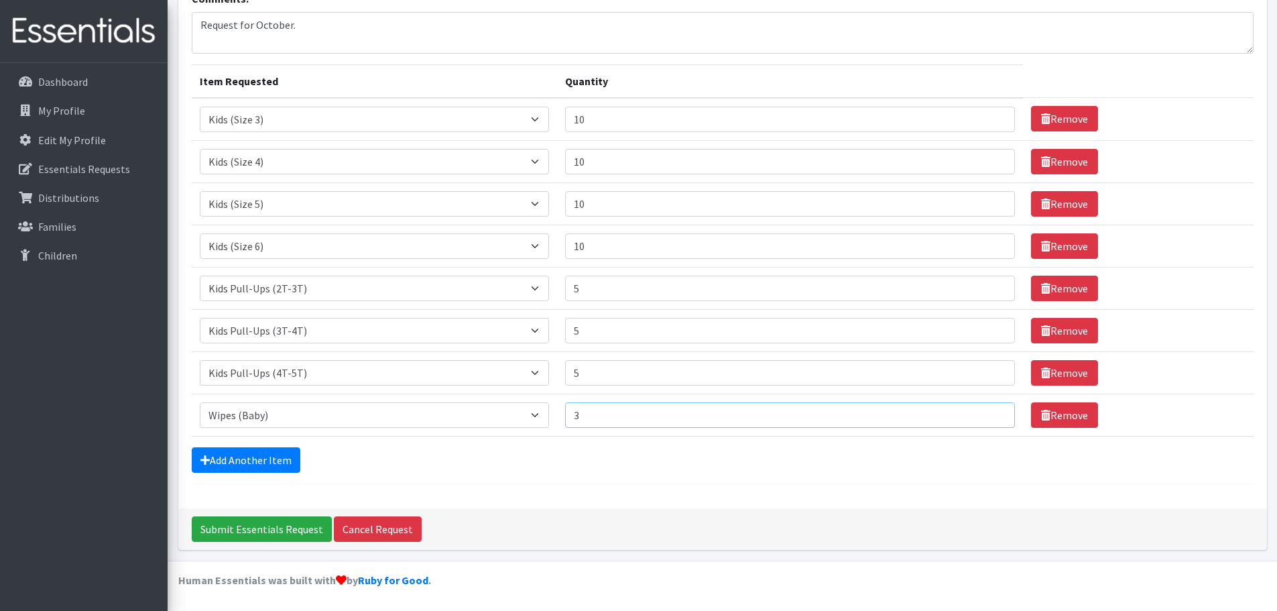
click at [988, 411] on input "3" at bounding box center [790, 414] width 450 height 25
click at [988, 411] on input "4" at bounding box center [790, 414] width 450 height 25
click at [988, 411] on input "5" at bounding box center [790, 414] width 450 height 25
click at [987, 412] on input "6" at bounding box center [790, 414] width 450 height 25
click at [987, 412] on input "7" at bounding box center [790, 414] width 450 height 25
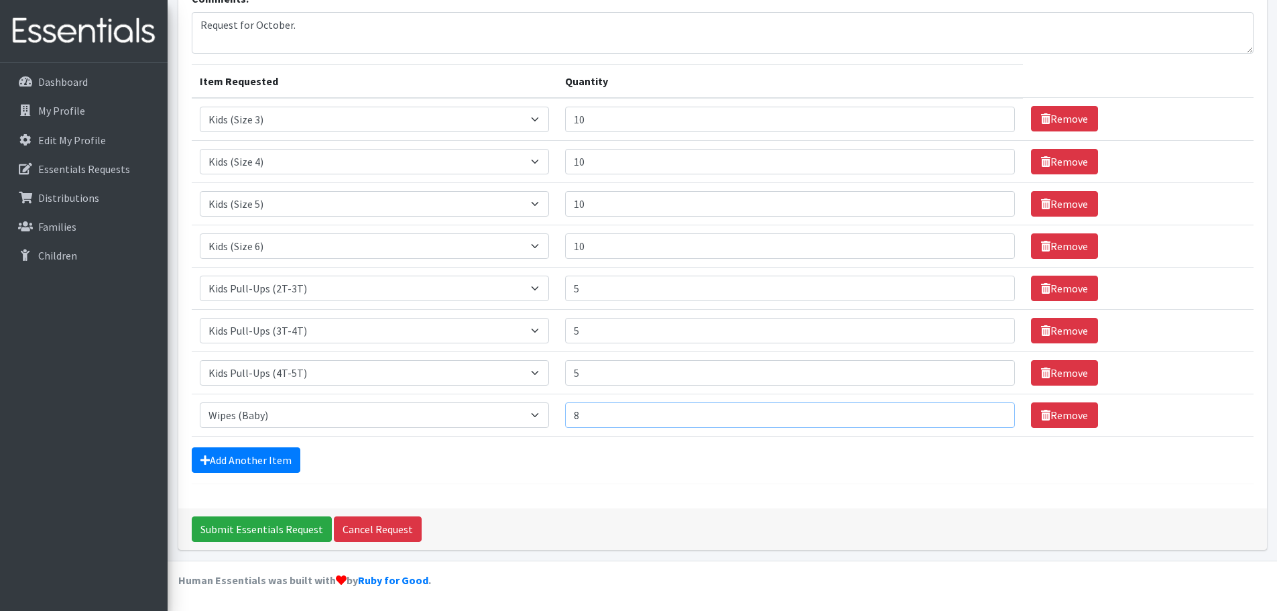
click at [987, 412] on input "8" at bounding box center [790, 414] width 450 height 25
click at [987, 412] on input "9" at bounding box center [790, 414] width 450 height 25
click at [987, 412] on input "10" at bounding box center [790, 414] width 450 height 25
click at [987, 412] on input "11" at bounding box center [790, 414] width 450 height 25
click at [987, 412] on input "12" at bounding box center [790, 414] width 450 height 25
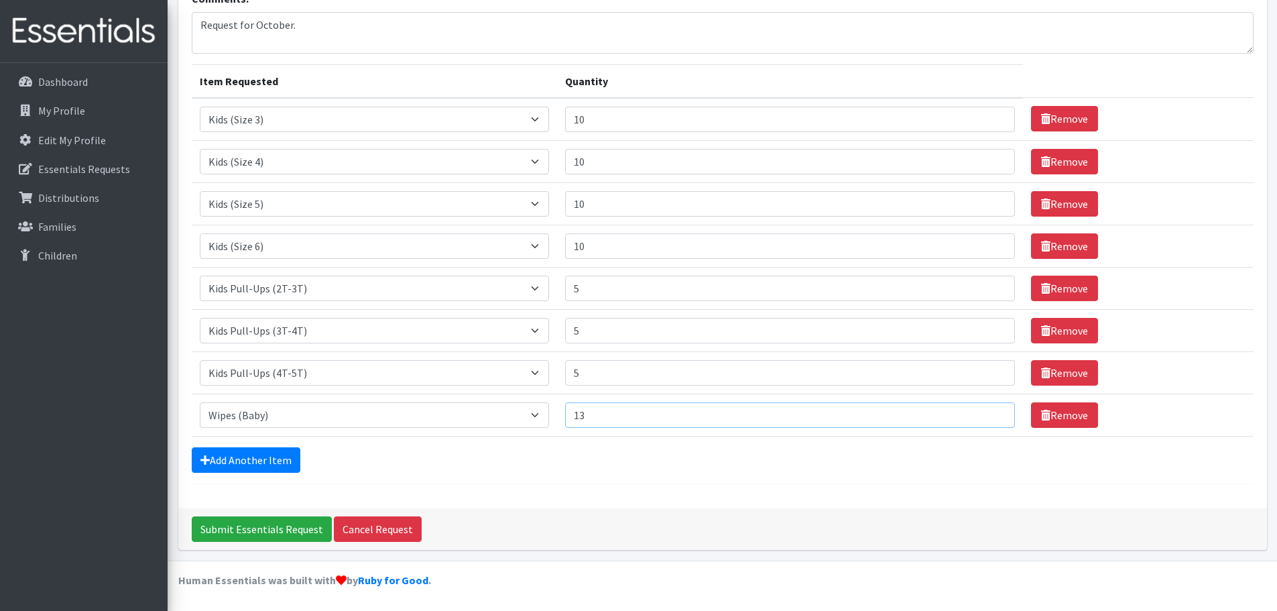
click at [987, 412] on input "13" at bounding box center [790, 414] width 450 height 25
click at [987, 412] on input "14" at bounding box center [790, 414] width 450 height 25
type input "15"
click at [987, 412] on input "15" at bounding box center [790, 414] width 450 height 25
click at [988, 369] on input "6" at bounding box center [790, 372] width 450 height 25
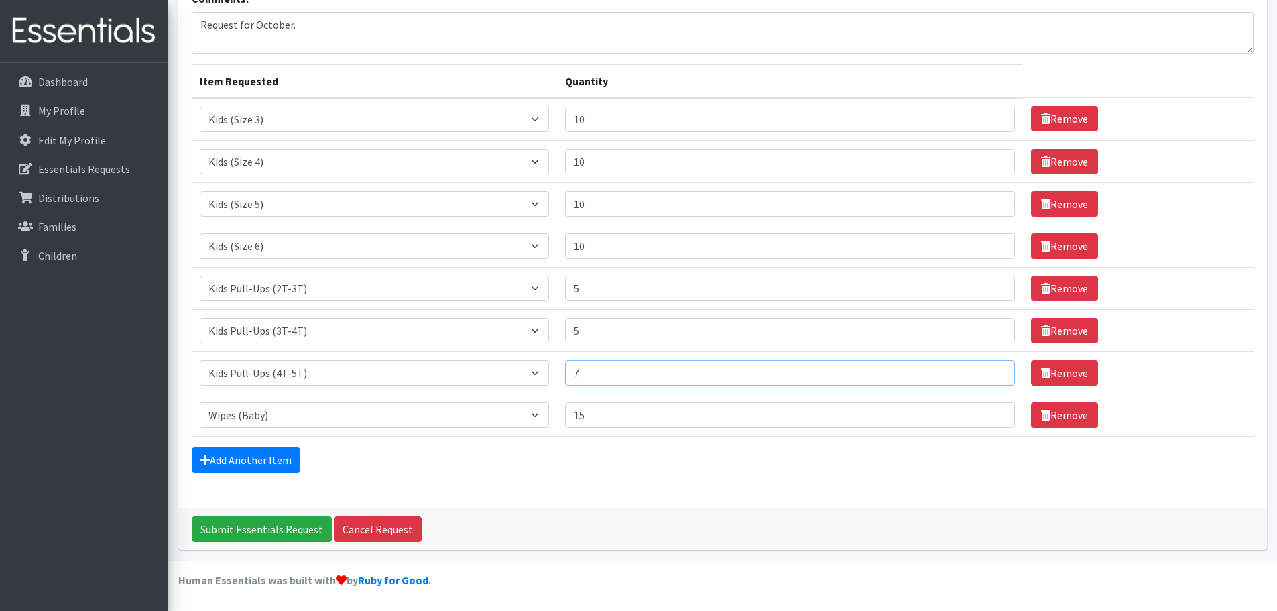
click at [988, 369] on input "7" at bounding box center [790, 372] width 450 height 25
type input "8"
click at [988, 369] on input "8" at bounding box center [790, 372] width 450 height 25
click at [987, 157] on input "11" at bounding box center [790, 161] width 450 height 25
click at [987, 157] on input "12" at bounding box center [790, 161] width 450 height 25
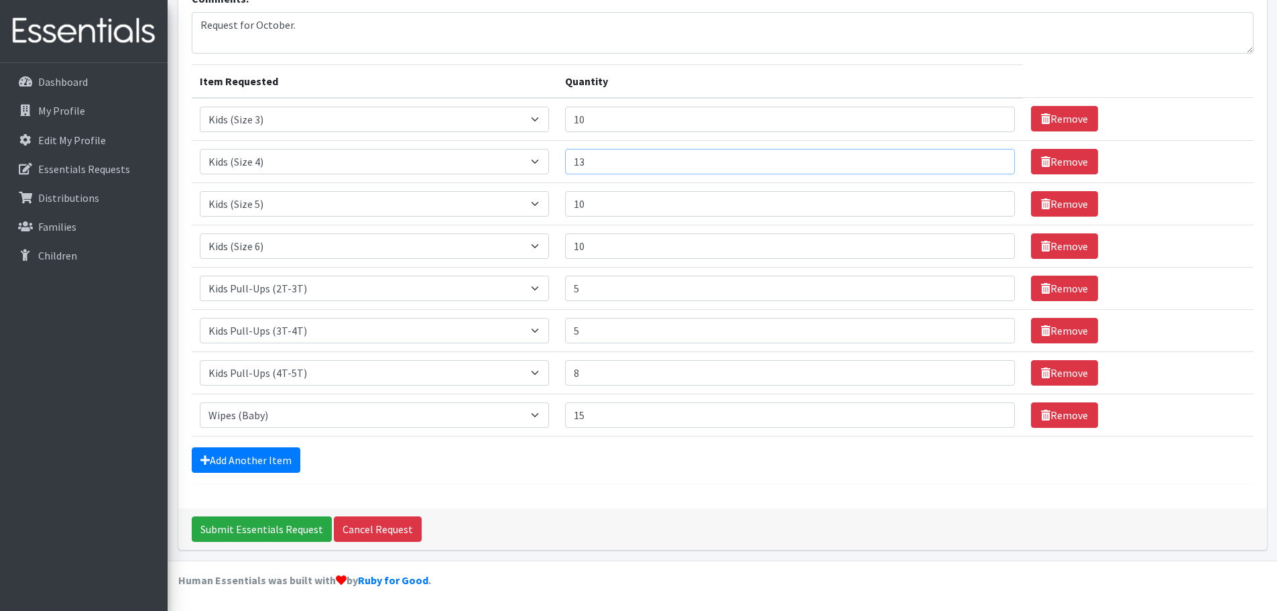
click at [987, 157] on input "13" at bounding box center [790, 161] width 450 height 25
click at [987, 169] on input "13" at bounding box center [790, 161] width 450 height 25
type input "12"
click at [987, 165] on input "12" at bounding box center [790, 161] width 450 height 25
click at [743, 477] on form "Comments: Request for October. Item Requested Quantity Item Requested Select an…" at bounding box center [723, 237] width 1062 height 493
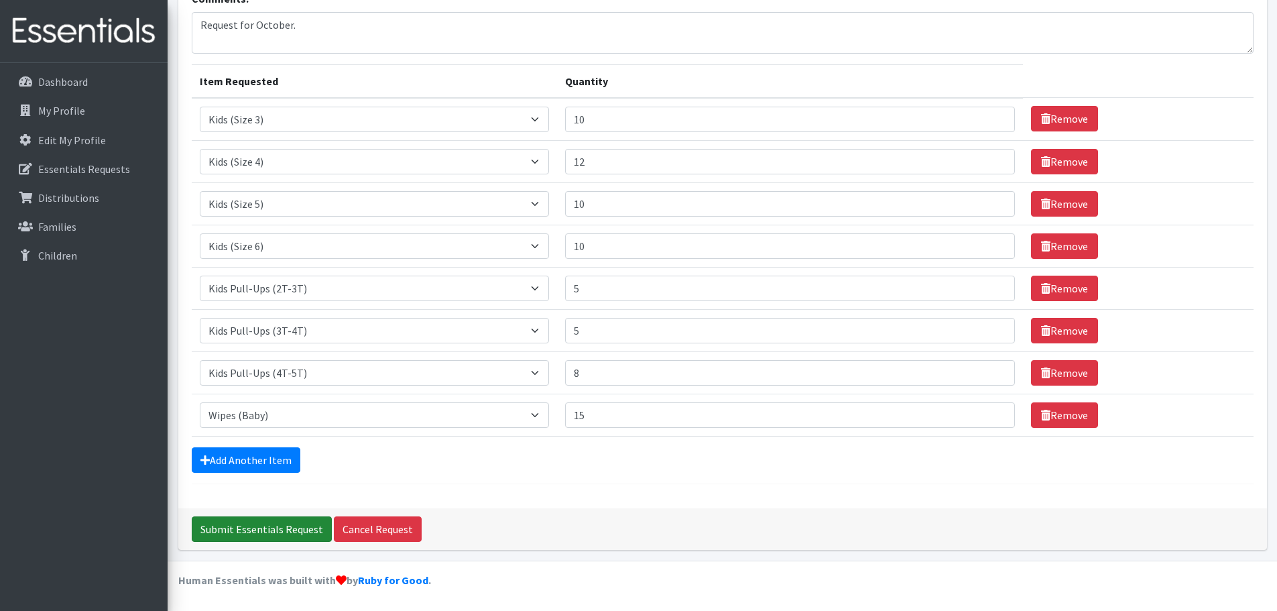
click at [274, 529] on input "Submit Essentials Request" at bounding box center [262, 528] width 140 height 25
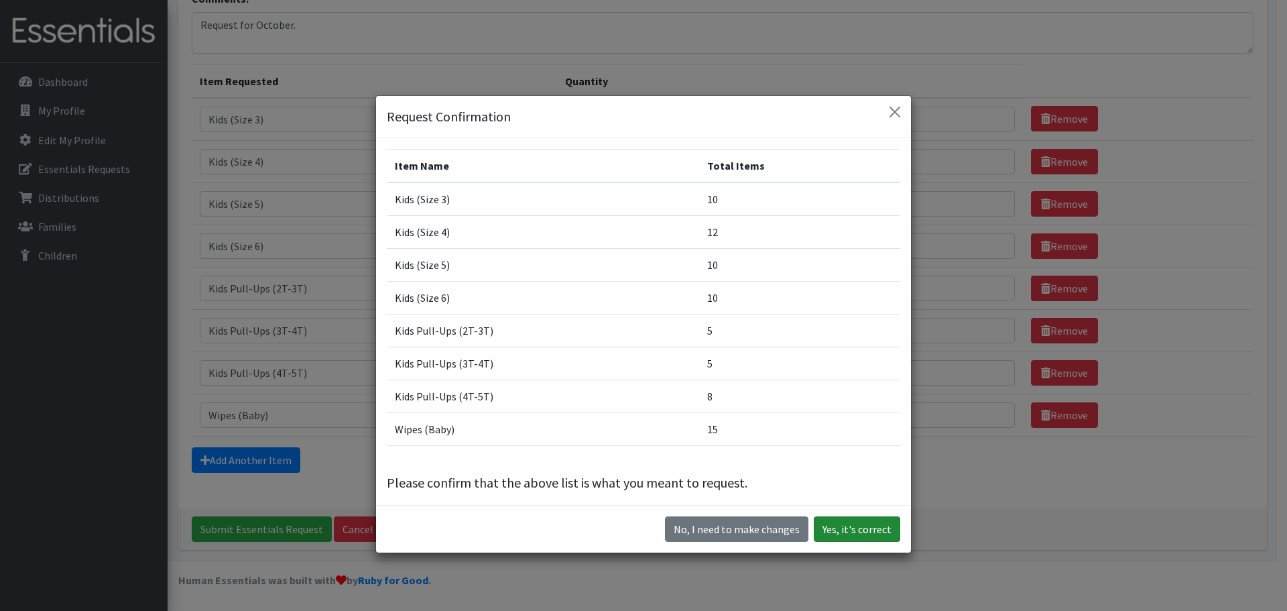
click at [845, 527] on button "Yes, it's correct" at bounding box center [857, 528] width 86 height 25
